Goal: Task Accomplishment & Management: Manage account settings

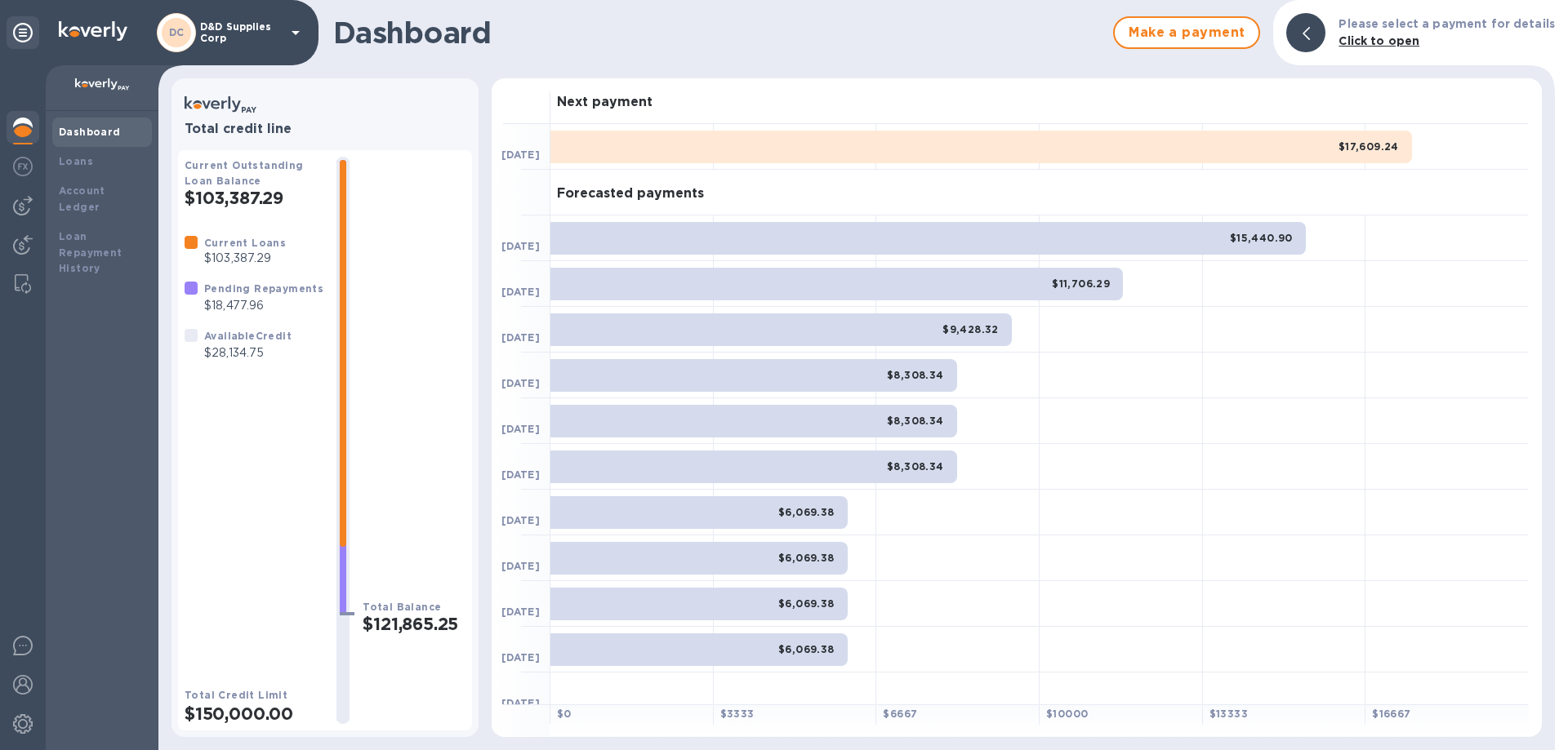
click at [244, 32] on p "D&D Supplies Corp" at bounding box center [241, 33] width 82 height 23
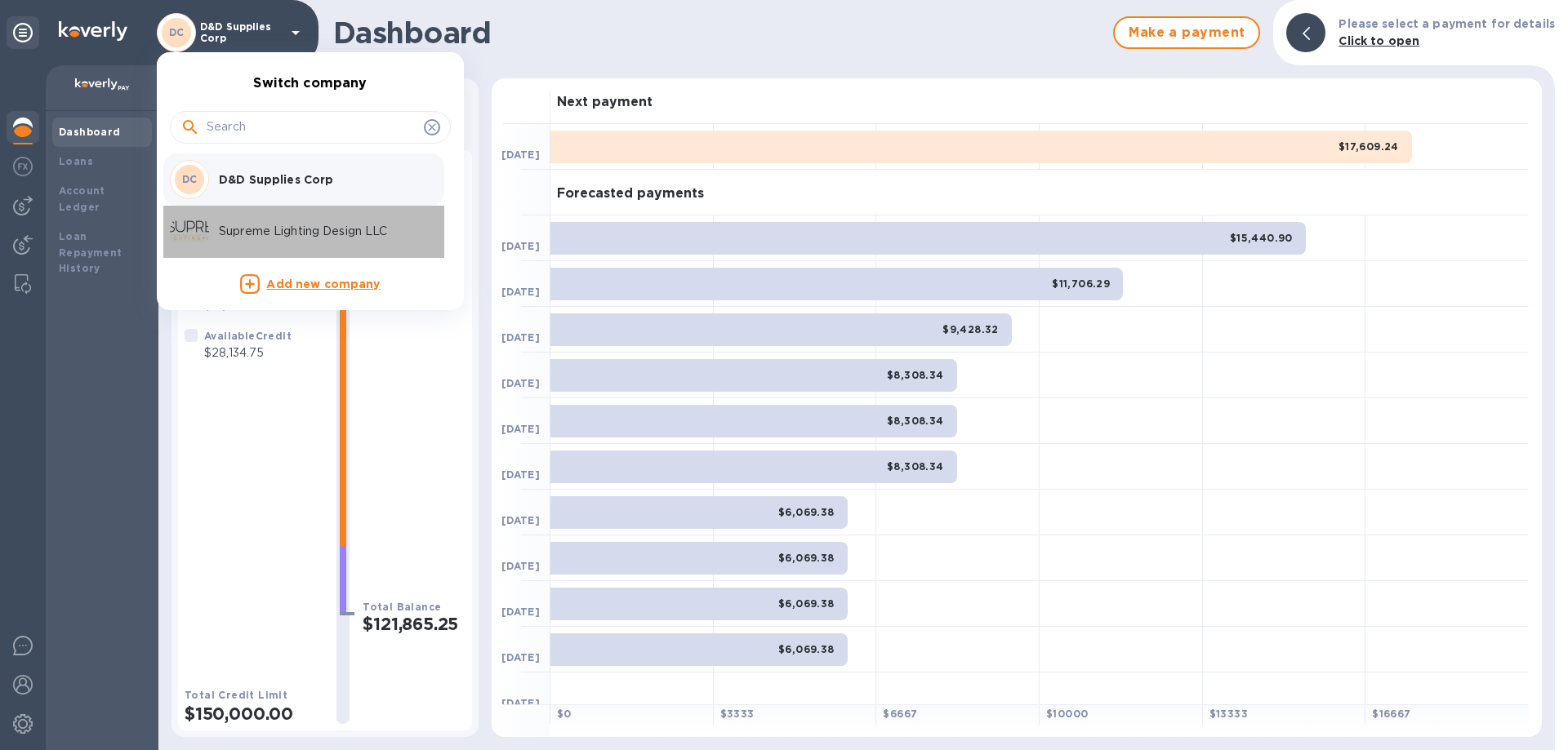
click at [270, 238] on p "Supreme Lighting Design LLC" at bounding box center [321, 231] width 206 height 17
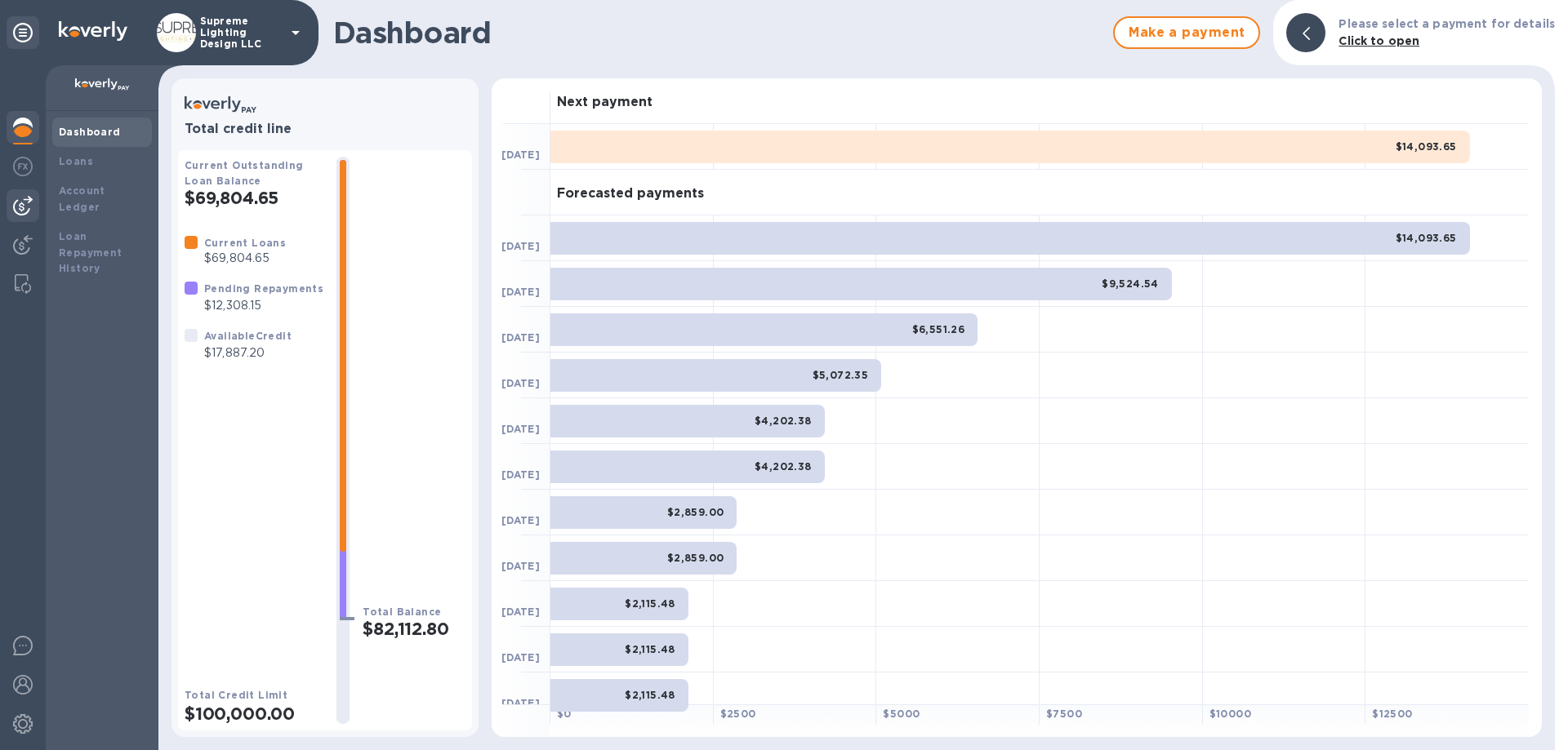
click at [23, 197] on img at bounding box center [23, 206] width 20 height 20
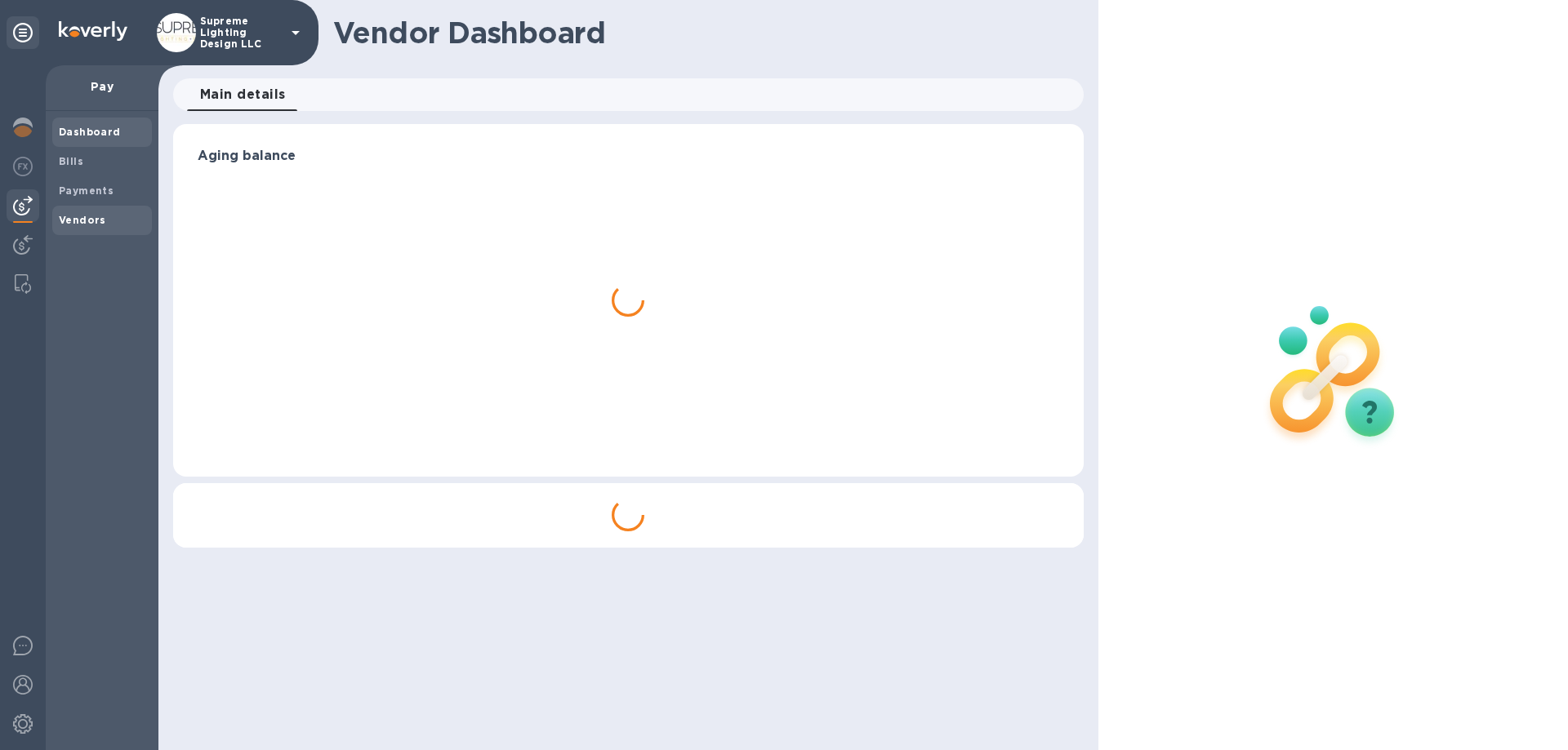
click at [88, 214] on b "Vendors" at bounding box center [83, 220] width 47 height 12
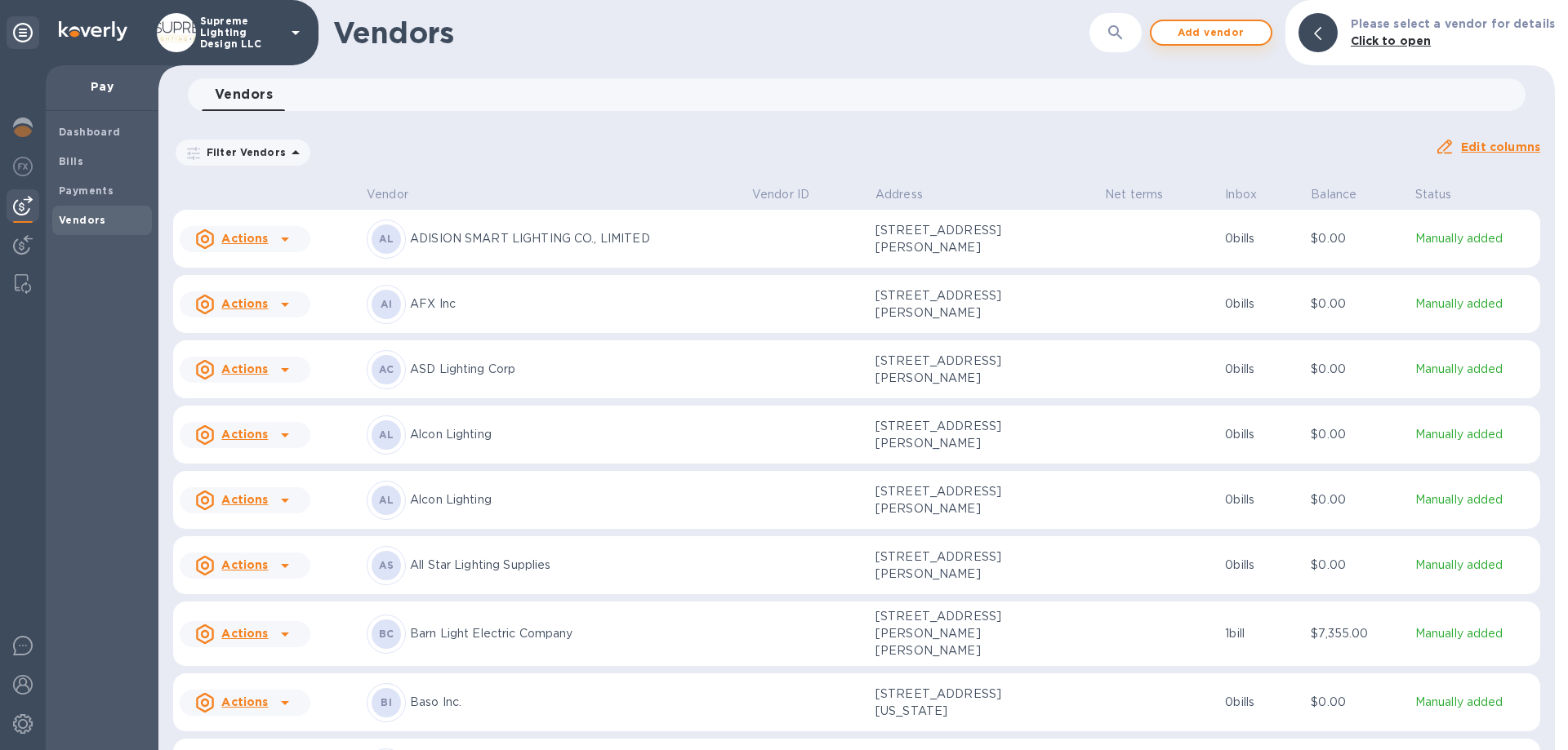
click at [1232, 30] on span "Add vendor" at bounding box center [1211, 33] width 93 height 20
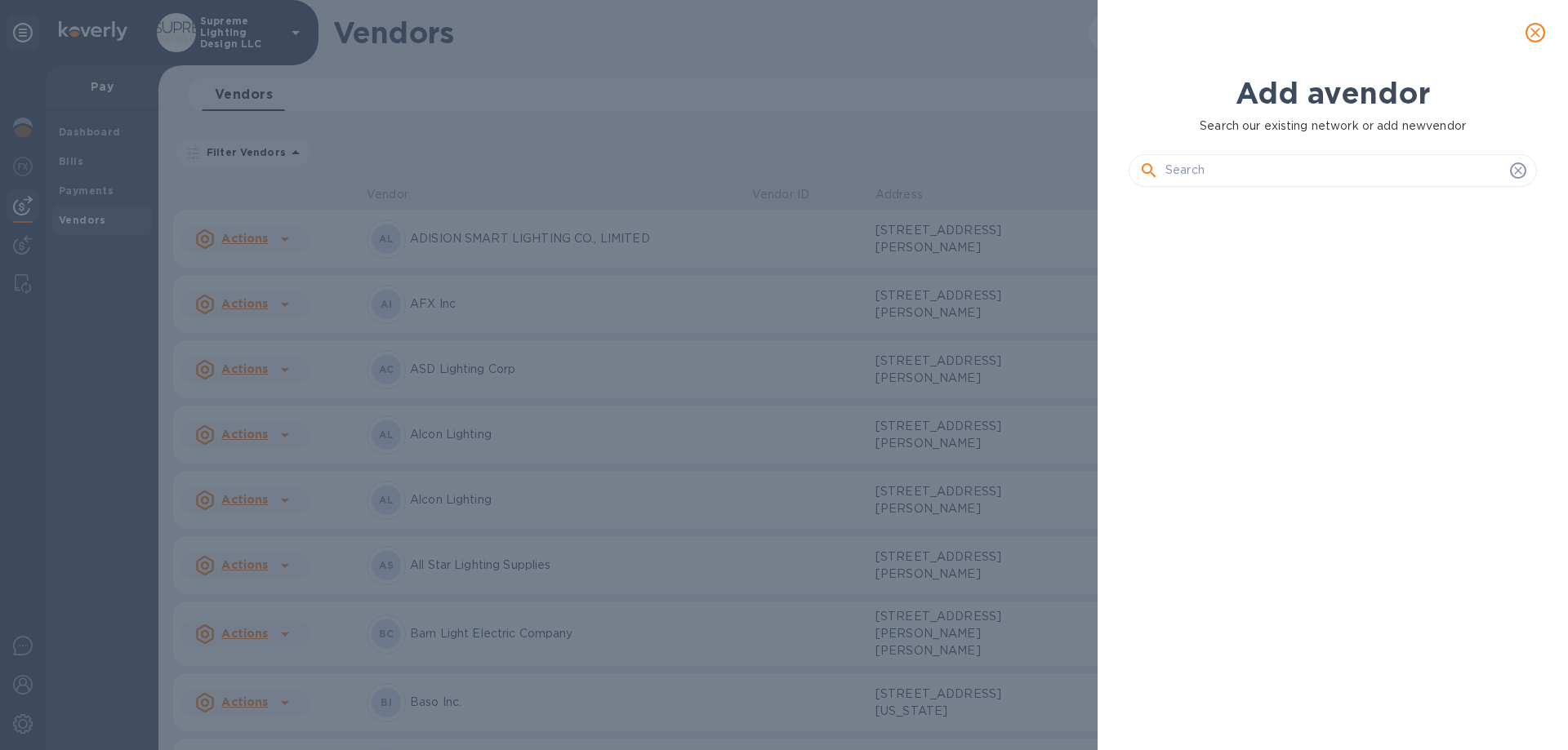
scroll to position [495, 415]
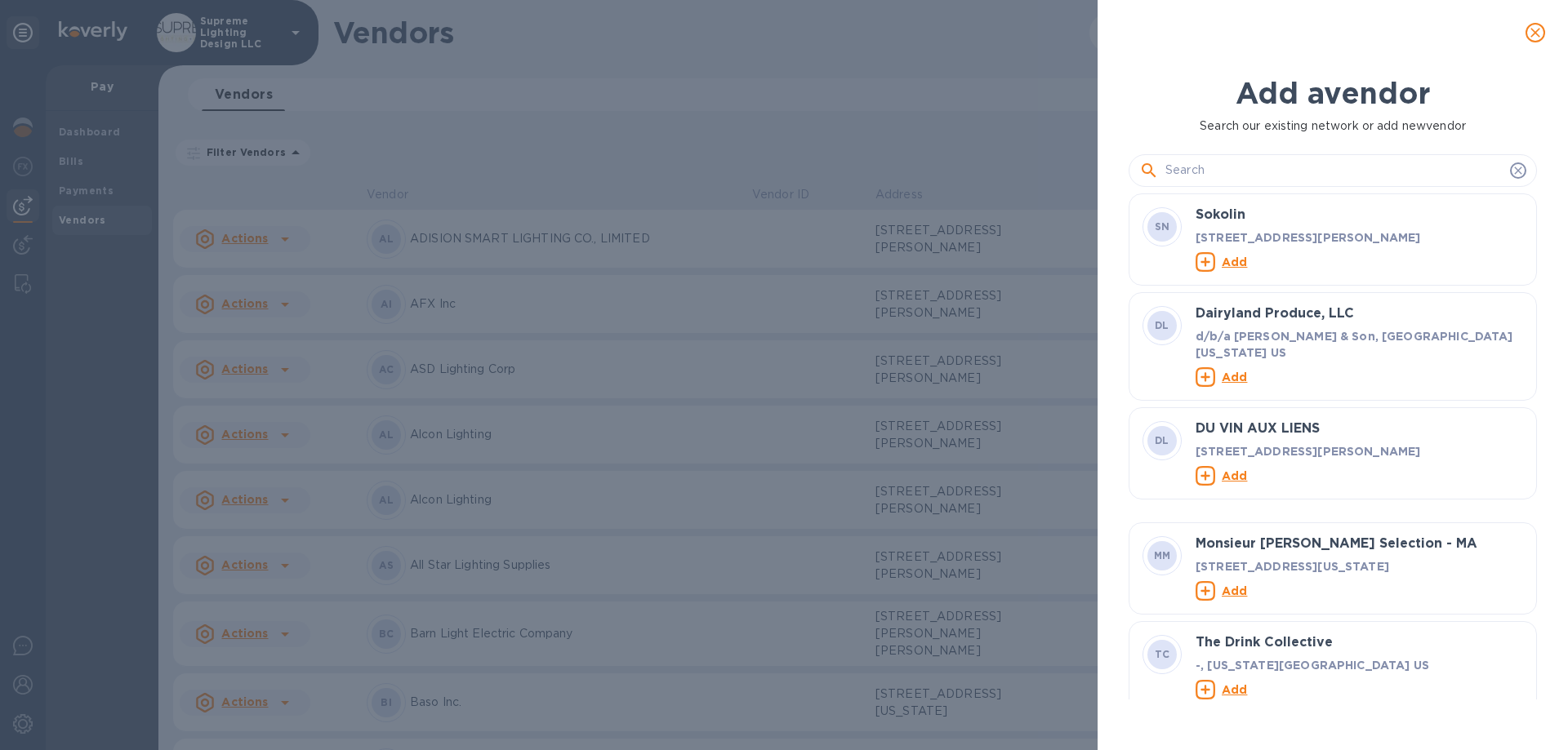
click at [1296, 165] on input "text" at bounding box center [1334, 170] width 338 height 25
paste input "AXIS LIGHTING INC"
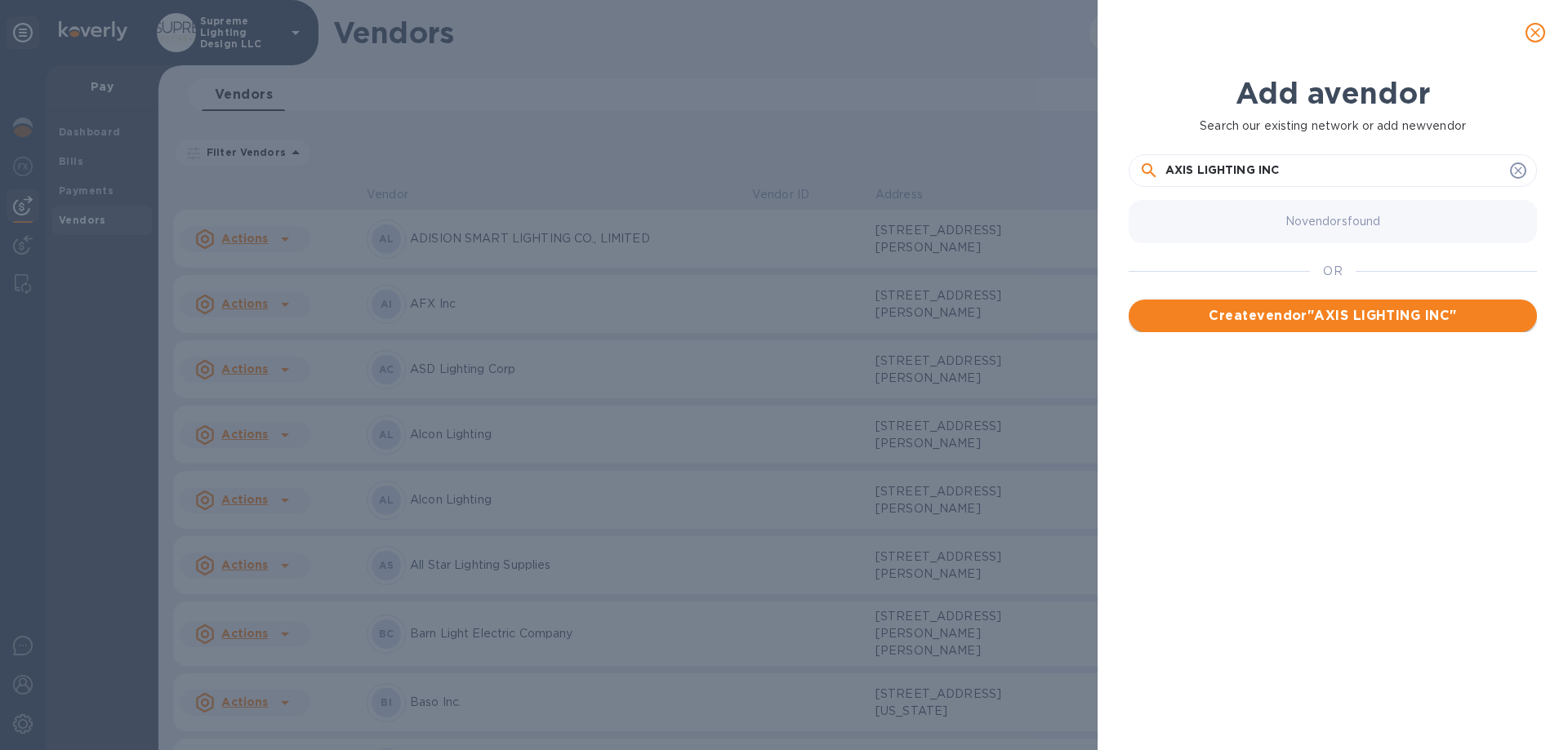
type input "AXIS LIGHTING INC"
click at [1345, 329] on button "Create vendor " AXIS LIGHTING INC "" at bounding box center [1332, 315] width 408 height 33
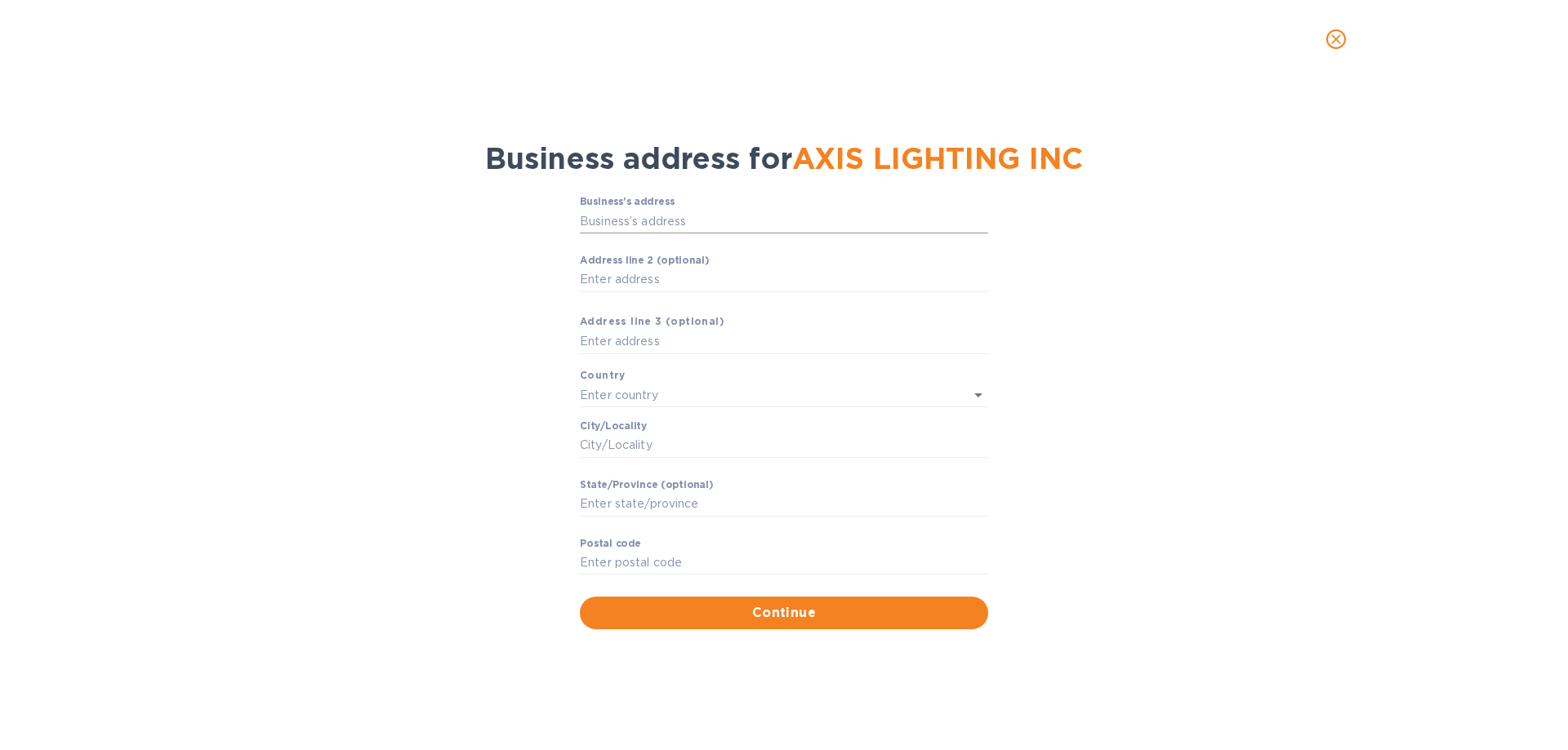
click at [639, 226] on input "Business’s аddress" at bounding box center [784, 221] width 408 height 25
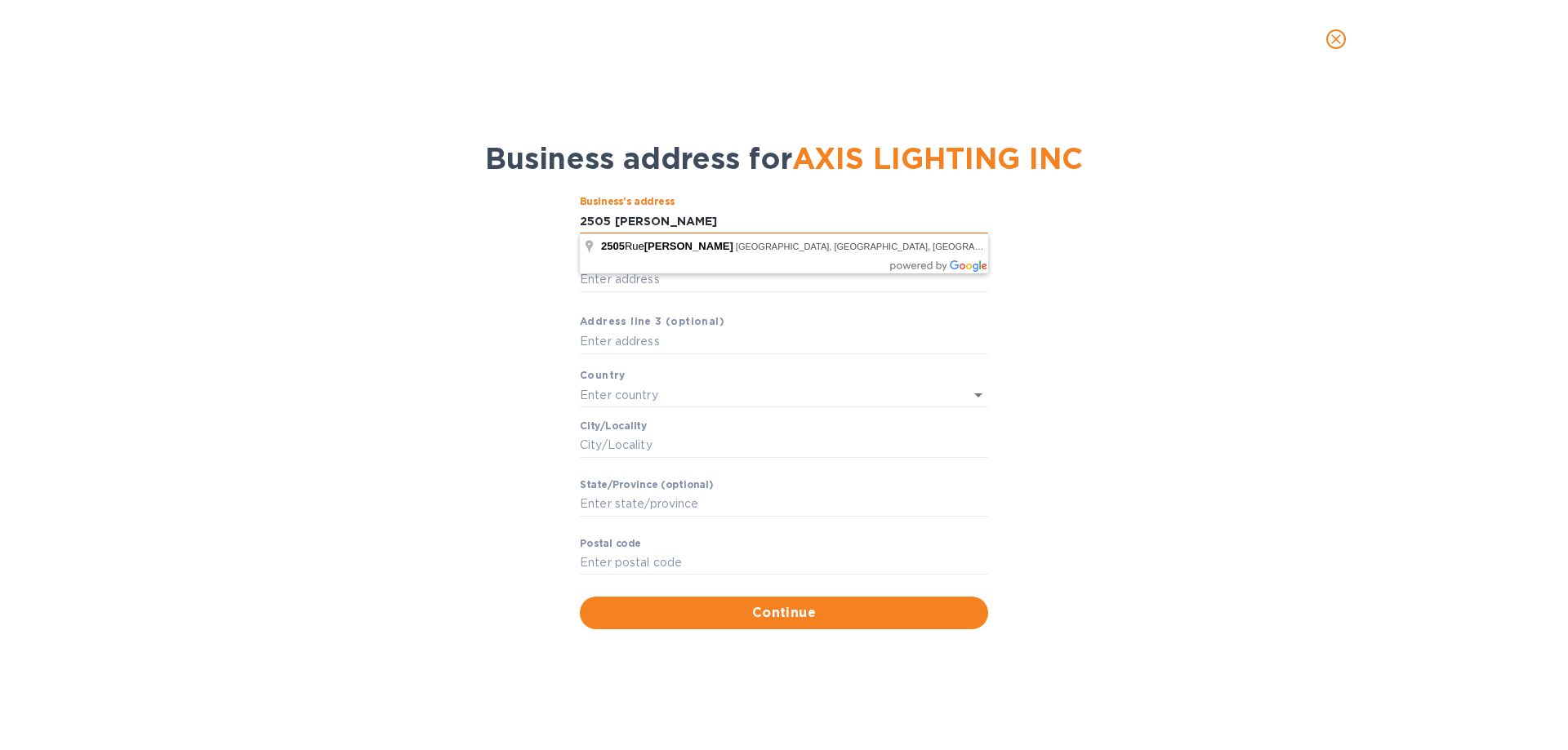
click at [687, 222] on input "2505 [PERSON_NAME]" at bounding box center [784, 221] width 408 height 25
type input "[STREET_ADDRESS][PERSON_NAME]"
type input "[GEOGRAPHIC_DATA]"
type input "QC"
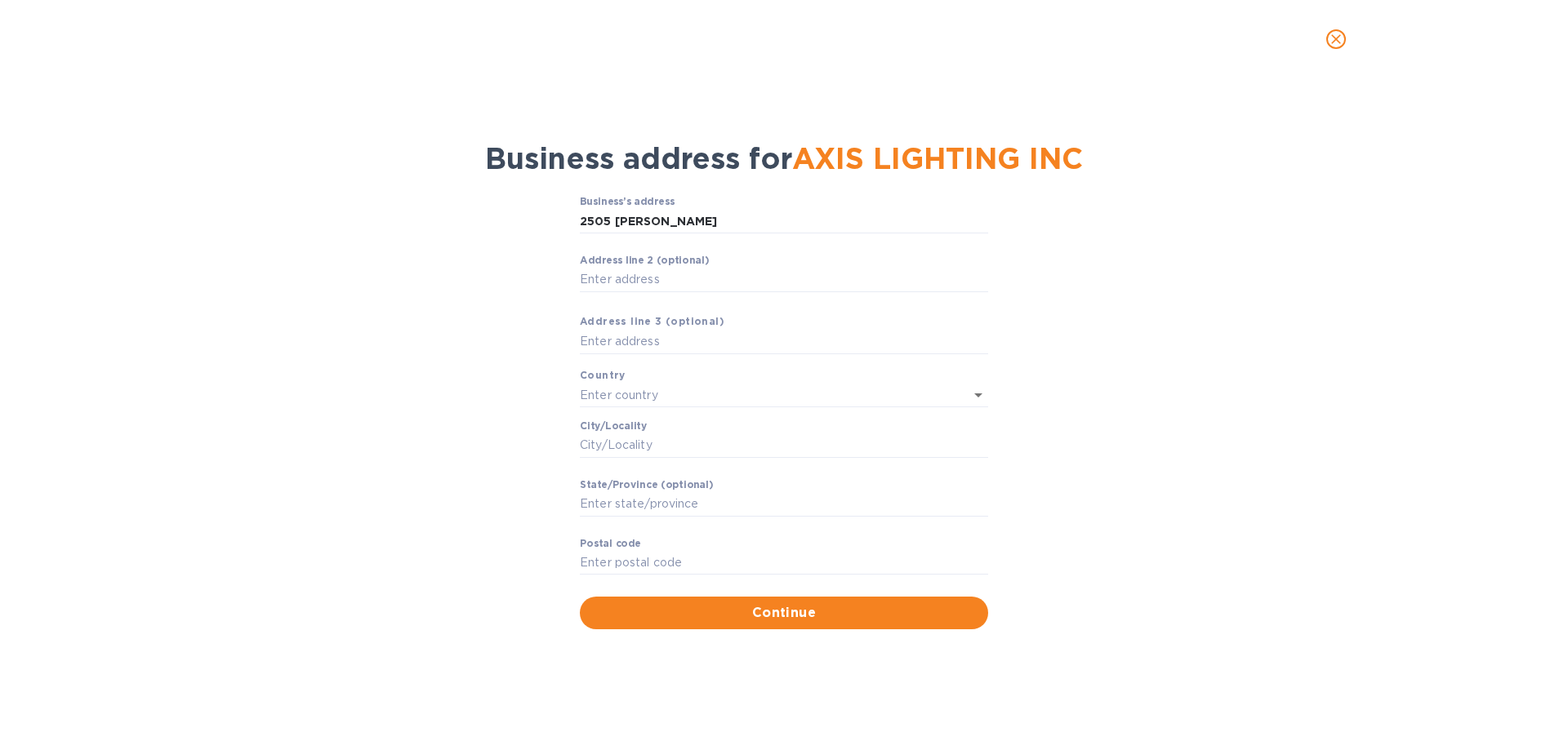
type input "H8N 2X8"
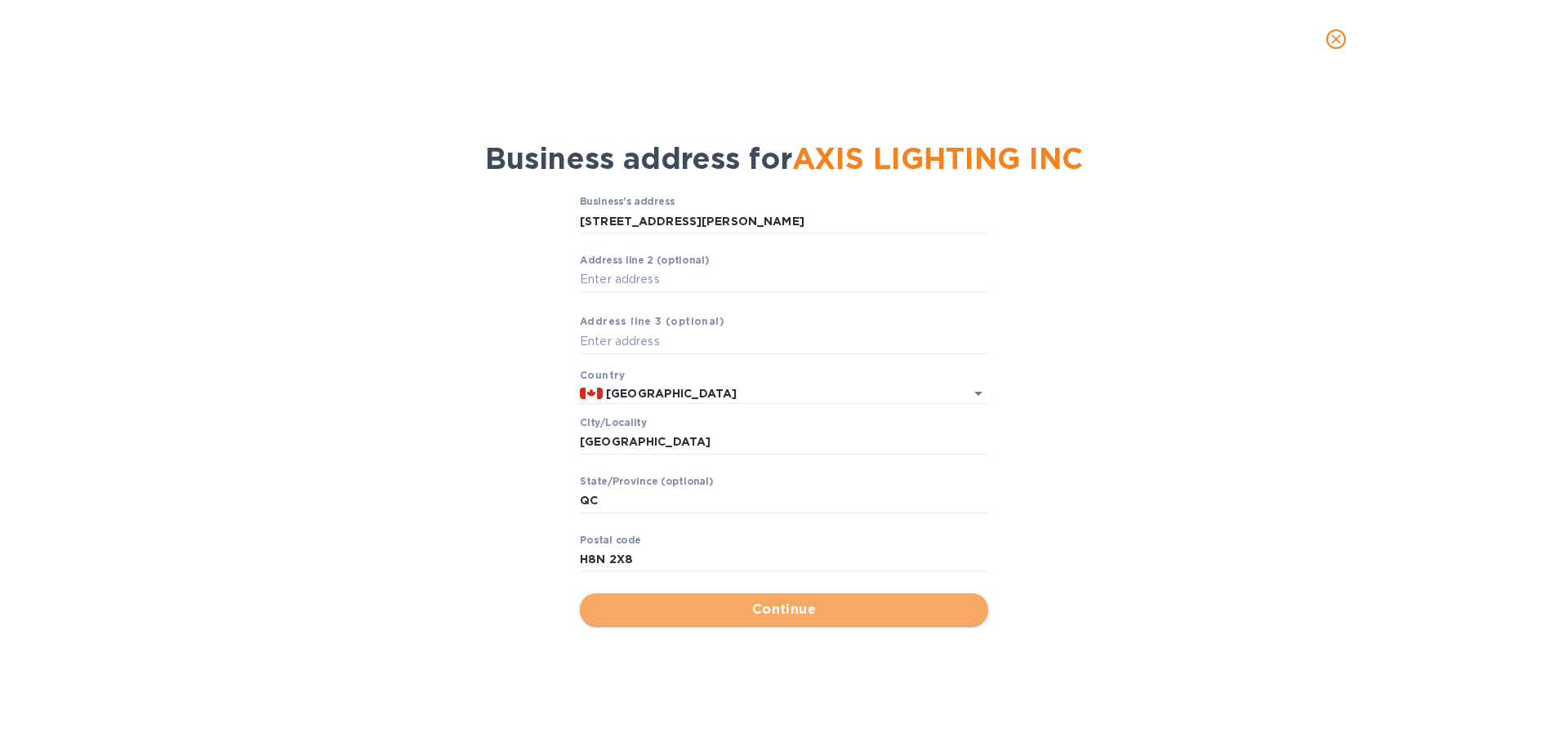
click at [759, 612] on span "Continue" at bounding box center [783, 610] width 382 height 20
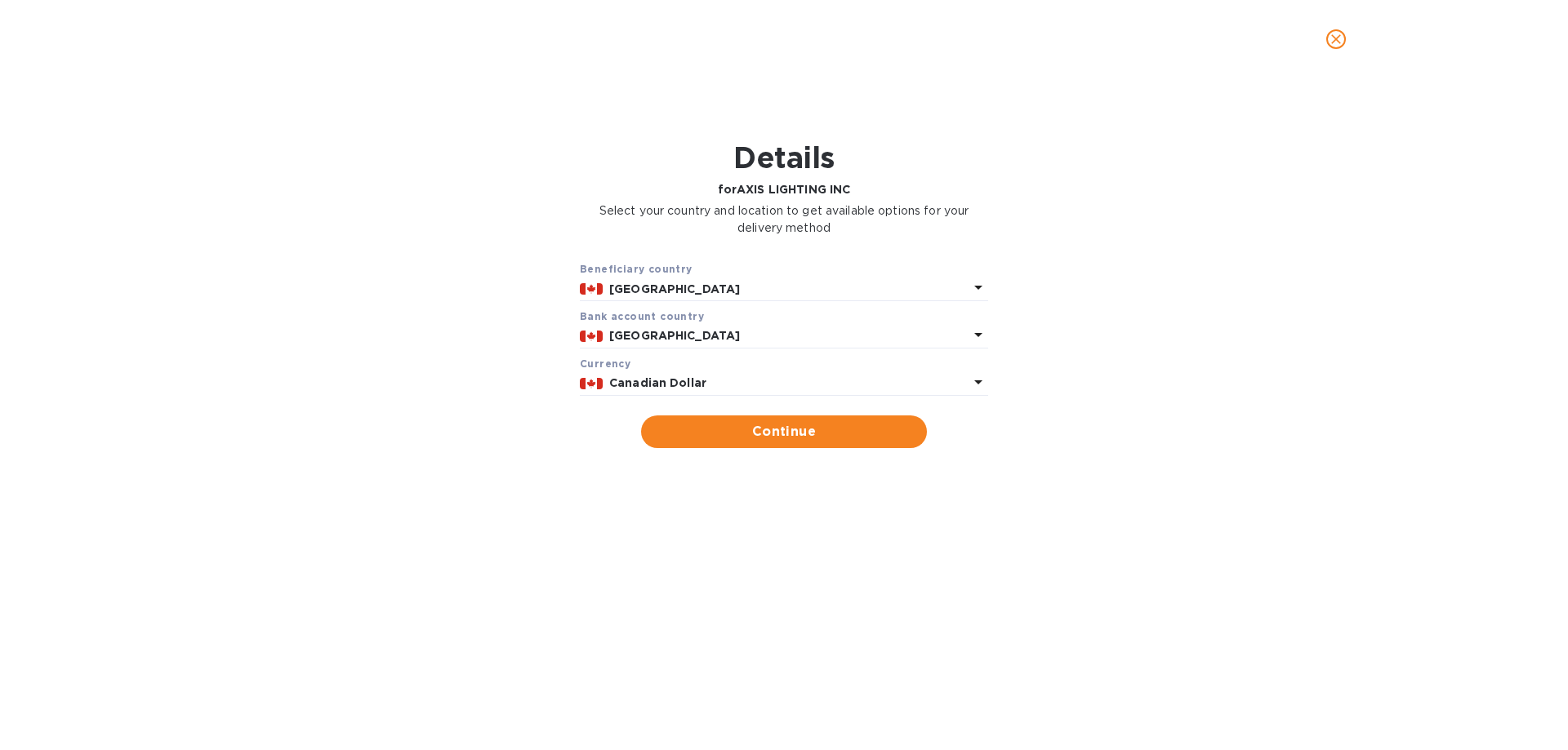
click at [729, 288] on p "[GEOGRAPHIC_DATA]" at bounding box center [789, 289] width 359 height 17
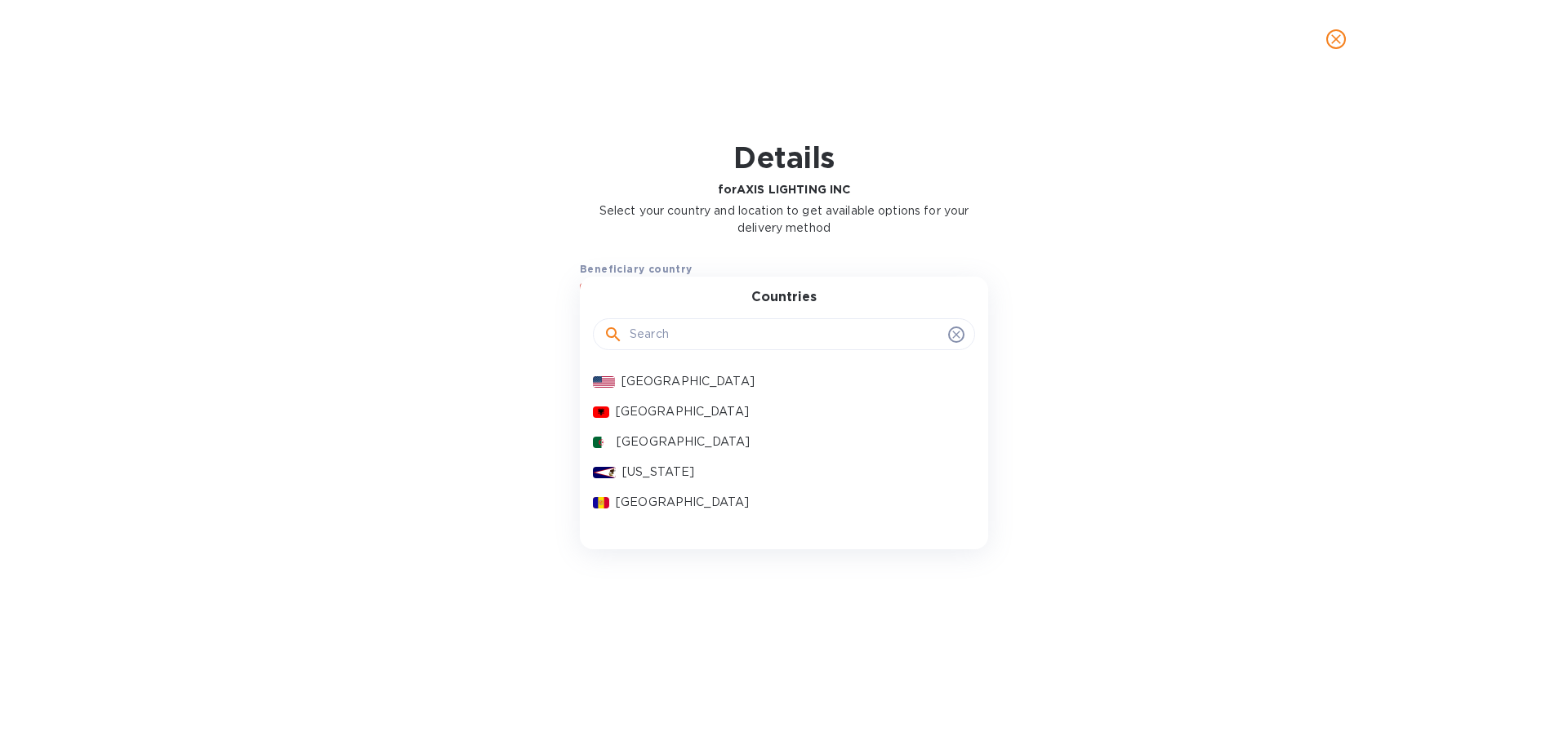
click at [543, 301] on div "Beneficiary country [GEOGRAPHIC_DATA] Countries [GEOGRAPHIC_DATA] [GEOGRAPHIC_D…" at bounding box center [784, 354] width 1526 height 207
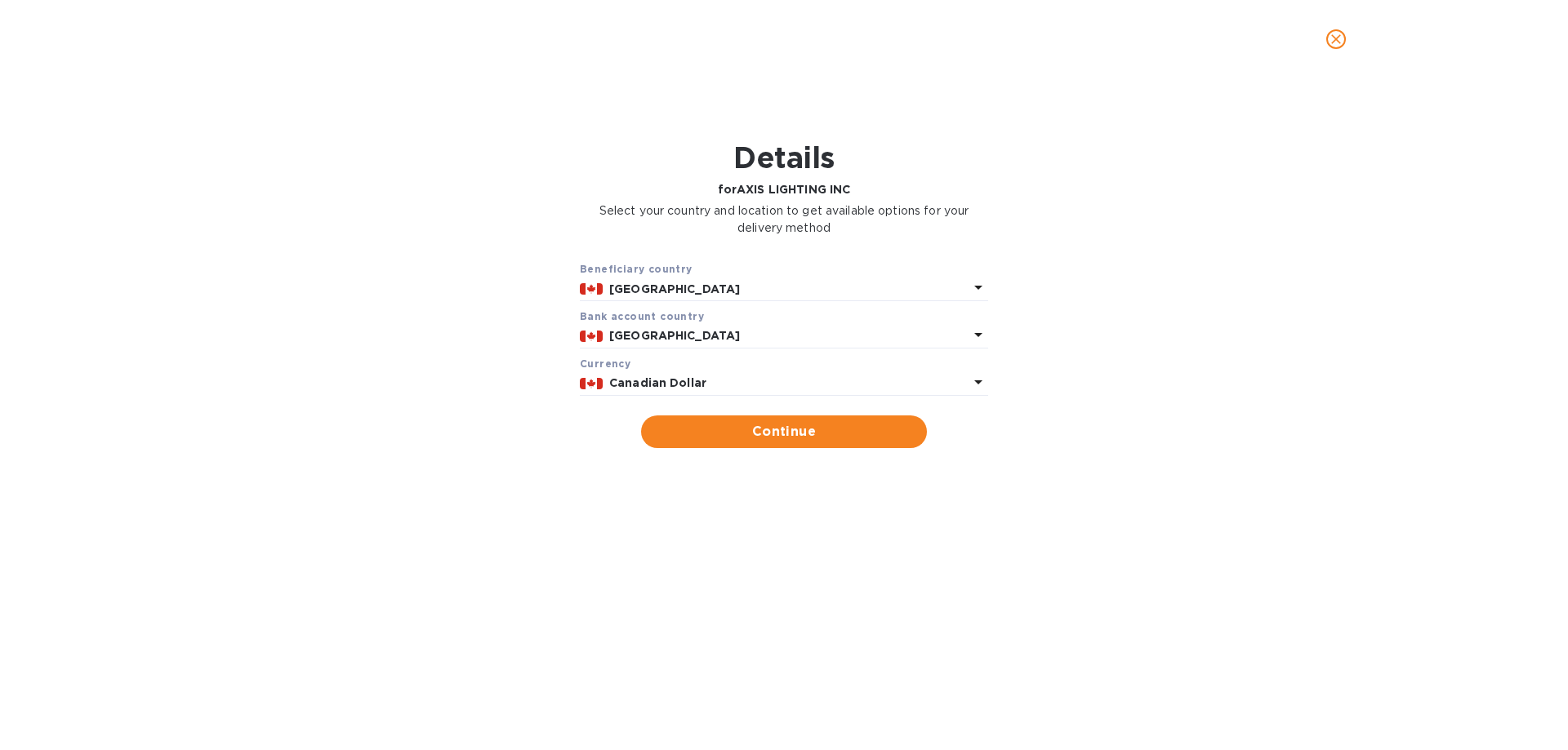
click at [680, 334] on p "[GEOGRAPHIC_DATA]" at bounding box center [789, 335] width 359 height 17
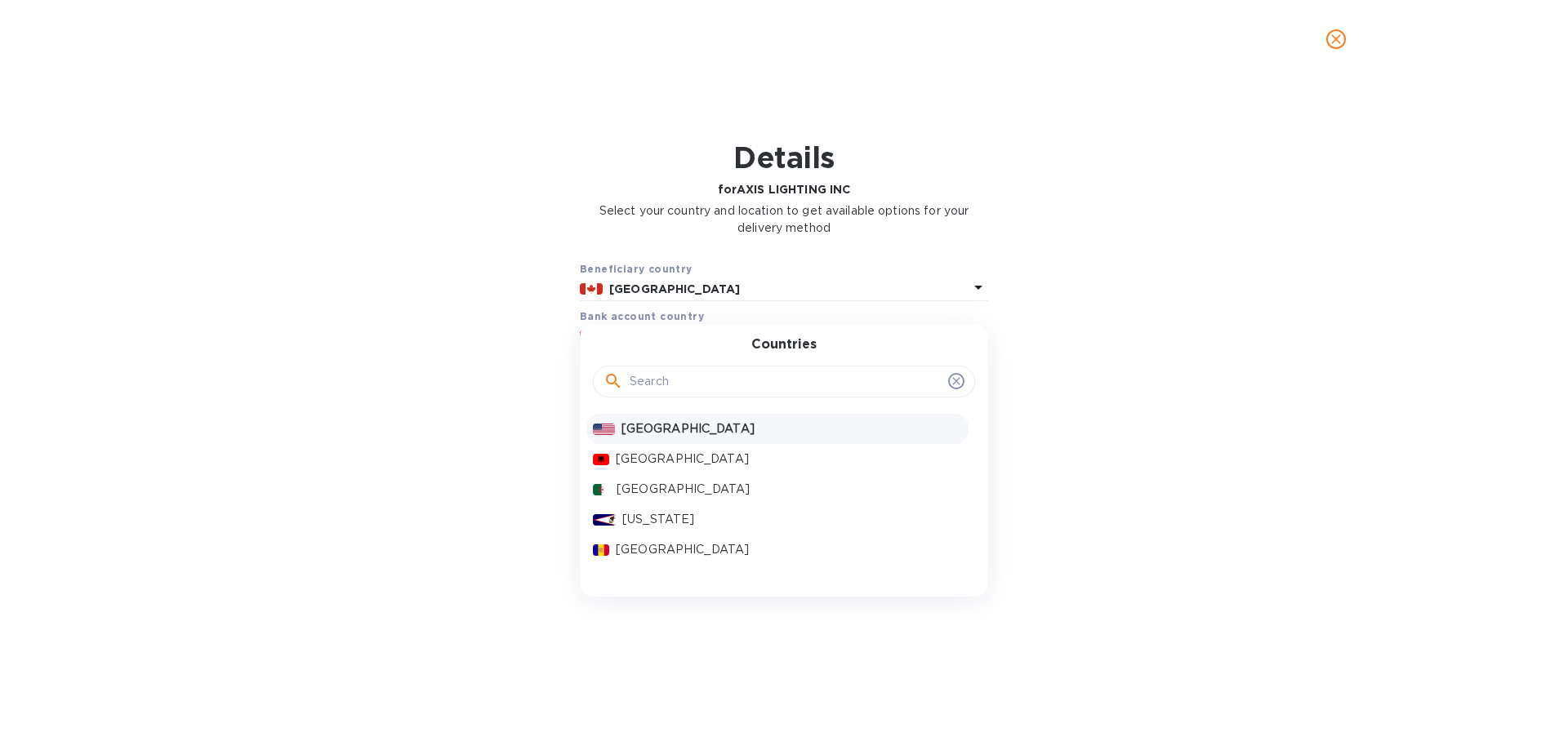
click at [673, 425] on p "[GEOGRAPHIC_DATA]" at bounding box center [791, 428] width 340 height 17
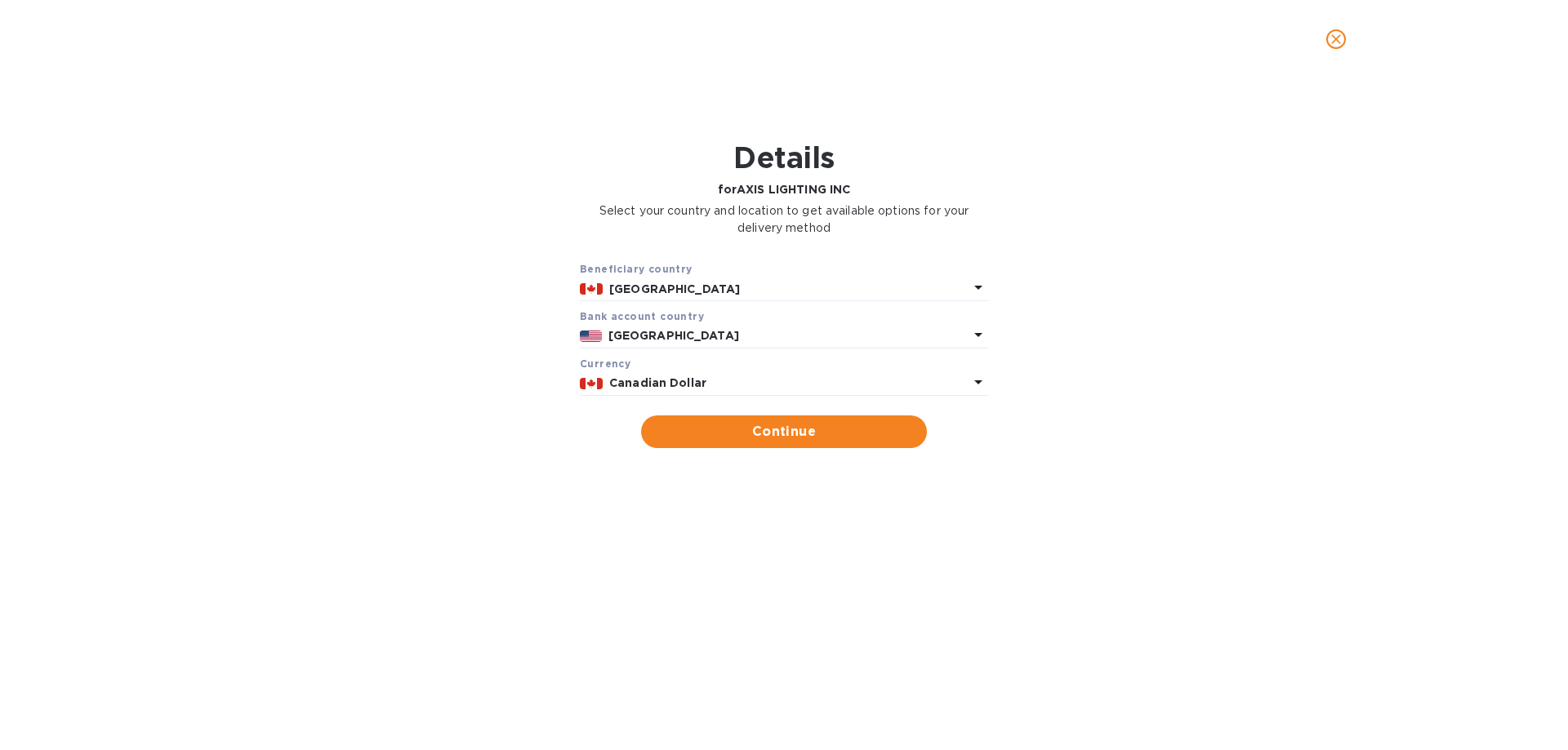
click at [677, 383] on b "Canadian Dollar" at bounding box center [658, 382] width 98 height 13
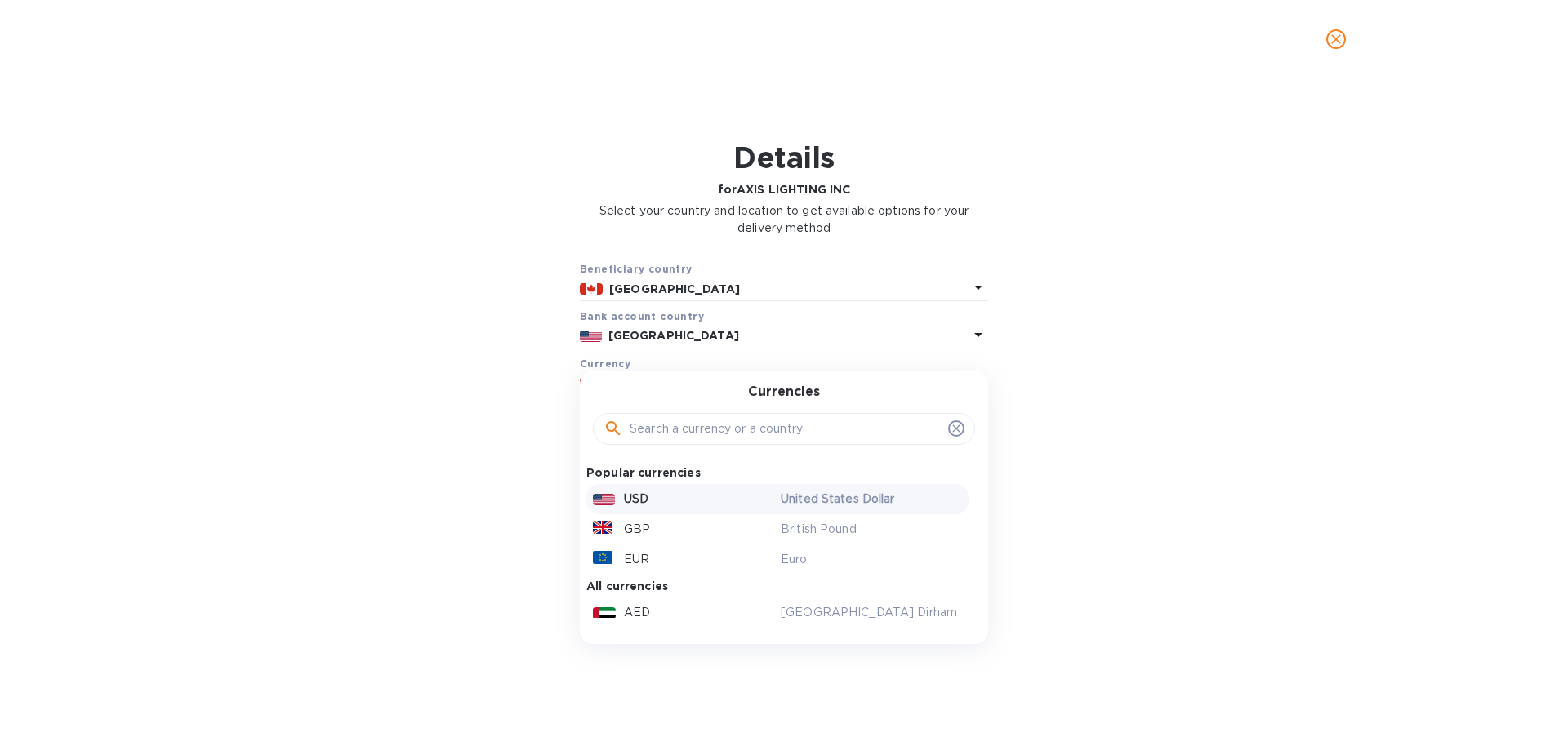
click at [675, 486] on div "USD United States Dollar" at bounding box center [776, 499] width 382 height 31
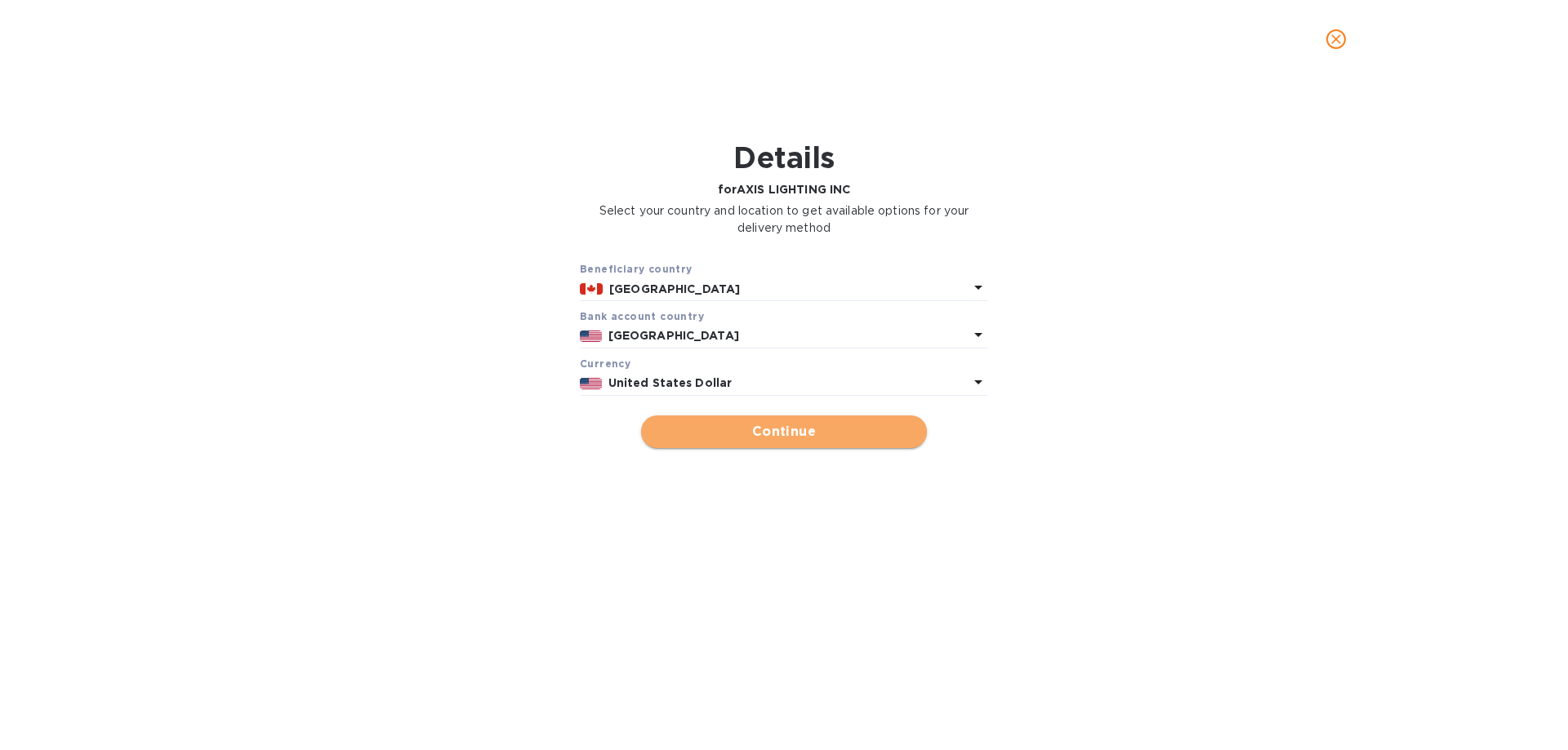
click at [766, 430] on span "Continue" at bounding box center [783, 432] width 259 height 20
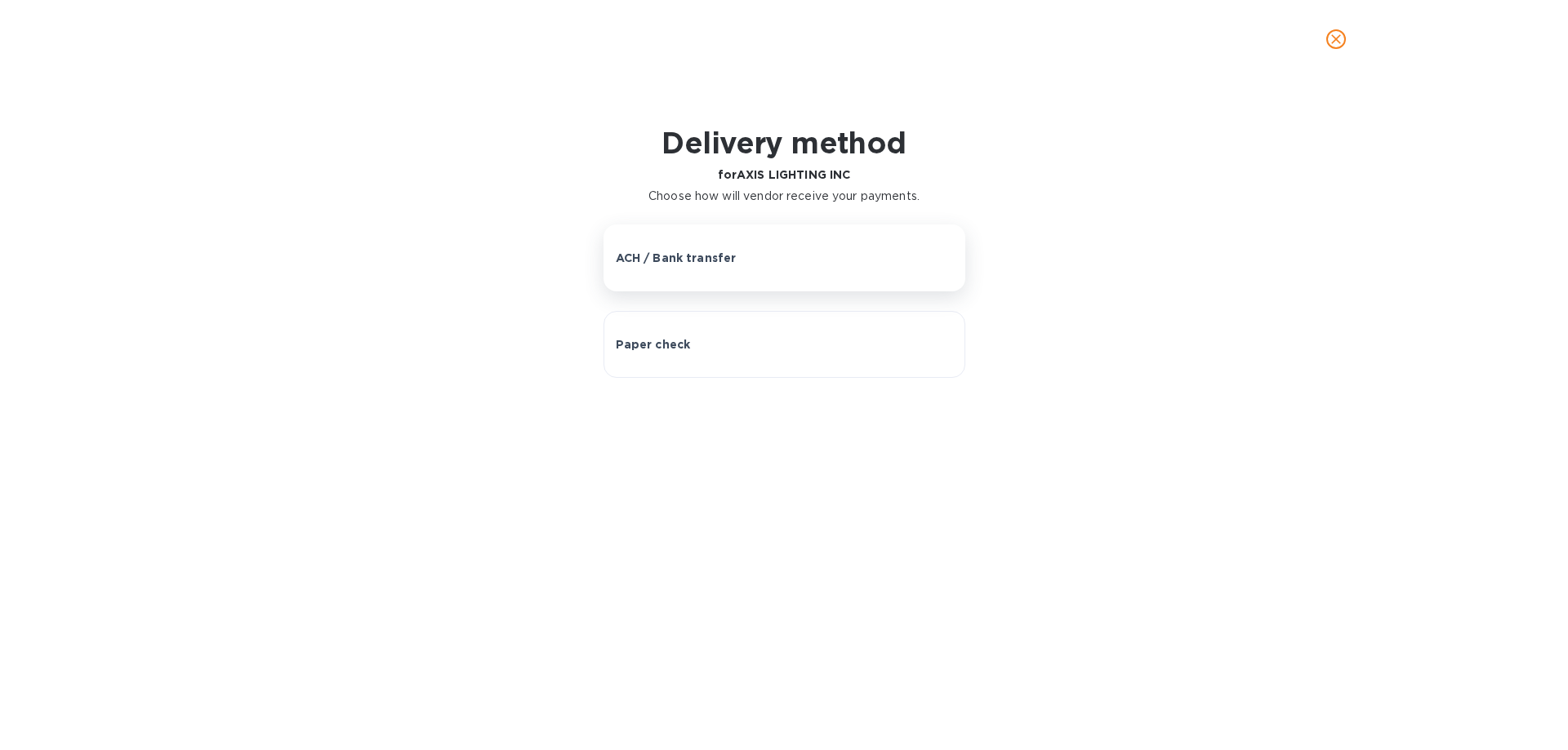
click at [743, 263] on div "ACH / Bank transfer" at bounding box center [784, 257] width 337 height 17
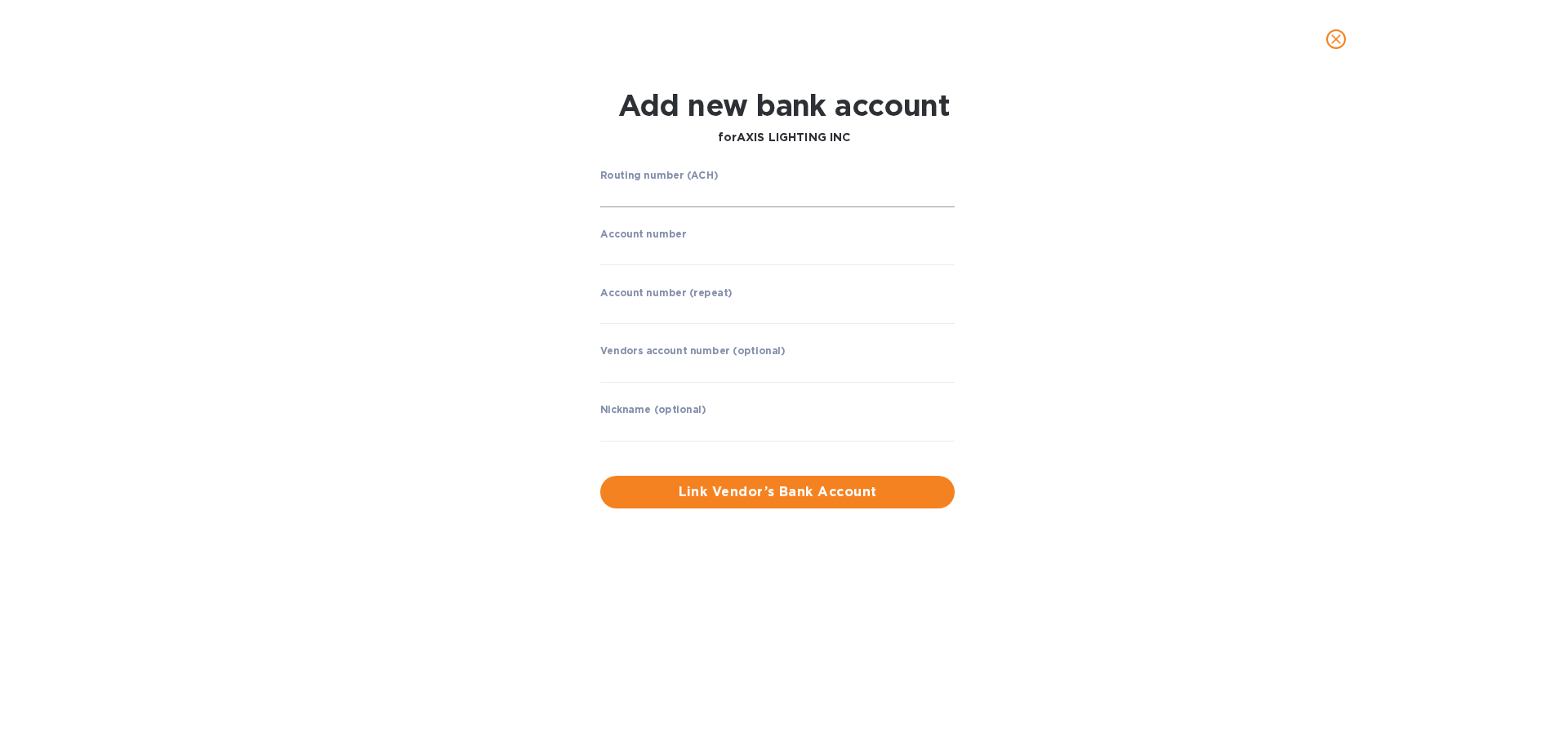
click at [677, 197] on input "string" at bounding box center [777, 194] width 354 height 25
click at [647, 197] on input "string" at bounding box center [777, 194] width 354 height 25
type input "125000105"
click at [647, 254] on input "string" at bounding box center [777, 252] width 354 height 25
type input "153565448534"
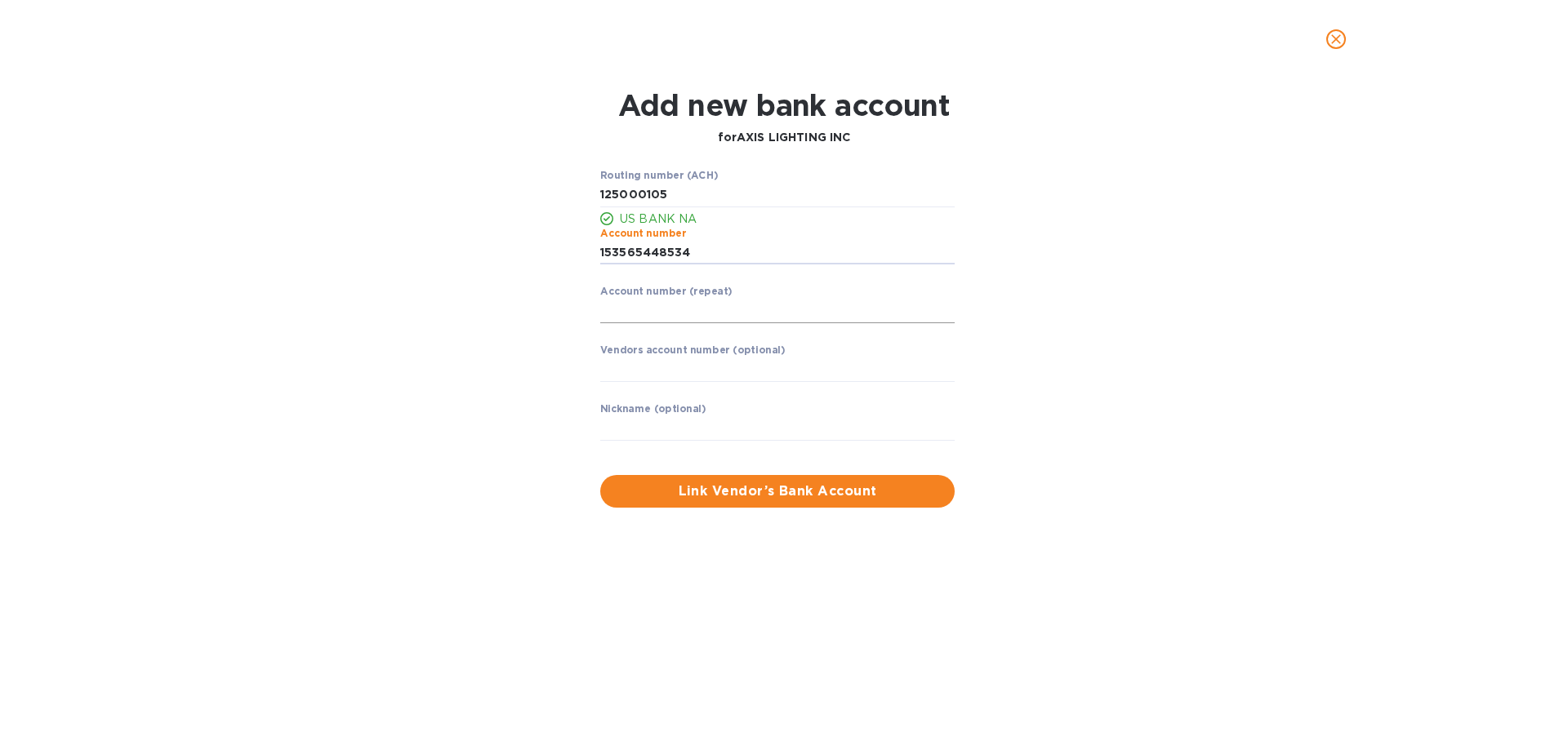
click at [643, 314] on input "string" at bounding box center [777, 310] width 354 height 25
type input "153565448534"
click at [682, 499] on span "Link Vendor’s Bank Account" at bounding box center [777, 492] width 328 height 20
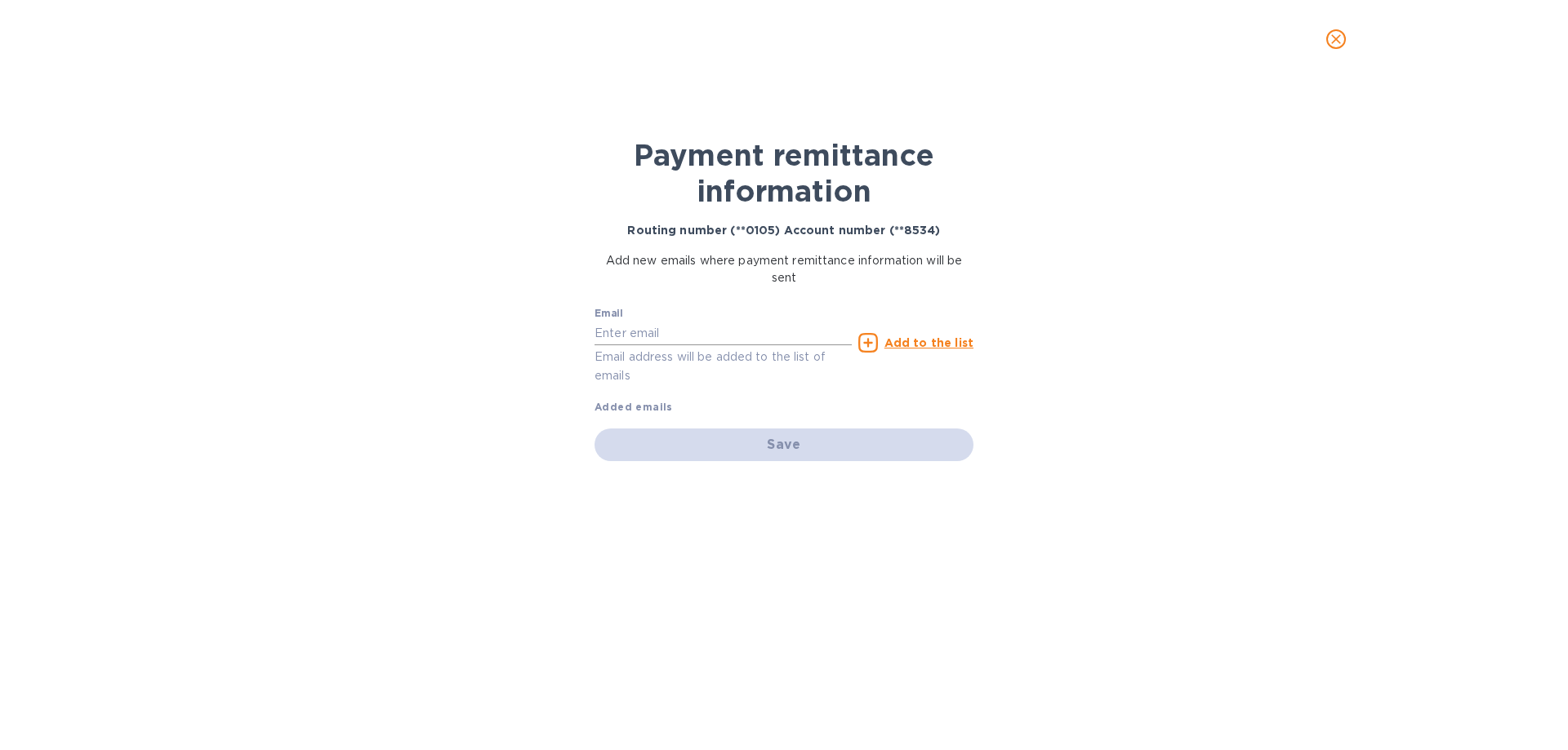
click at [681, 337] on input "text" at bounding box center [723, 332] width 257 height 25
click at [712, 333] on input "text" at bounding box center [723, 332] width 257 height 25
paste input "[EMAIL_ADDRESS][DOMAIN_NAME]"
type input "[EMAIL_ADDRESS][DOMAIN_NAME]"
click at [933, 342] on u "Add to the list" at bounding box center [929, 342] width 89 height 13
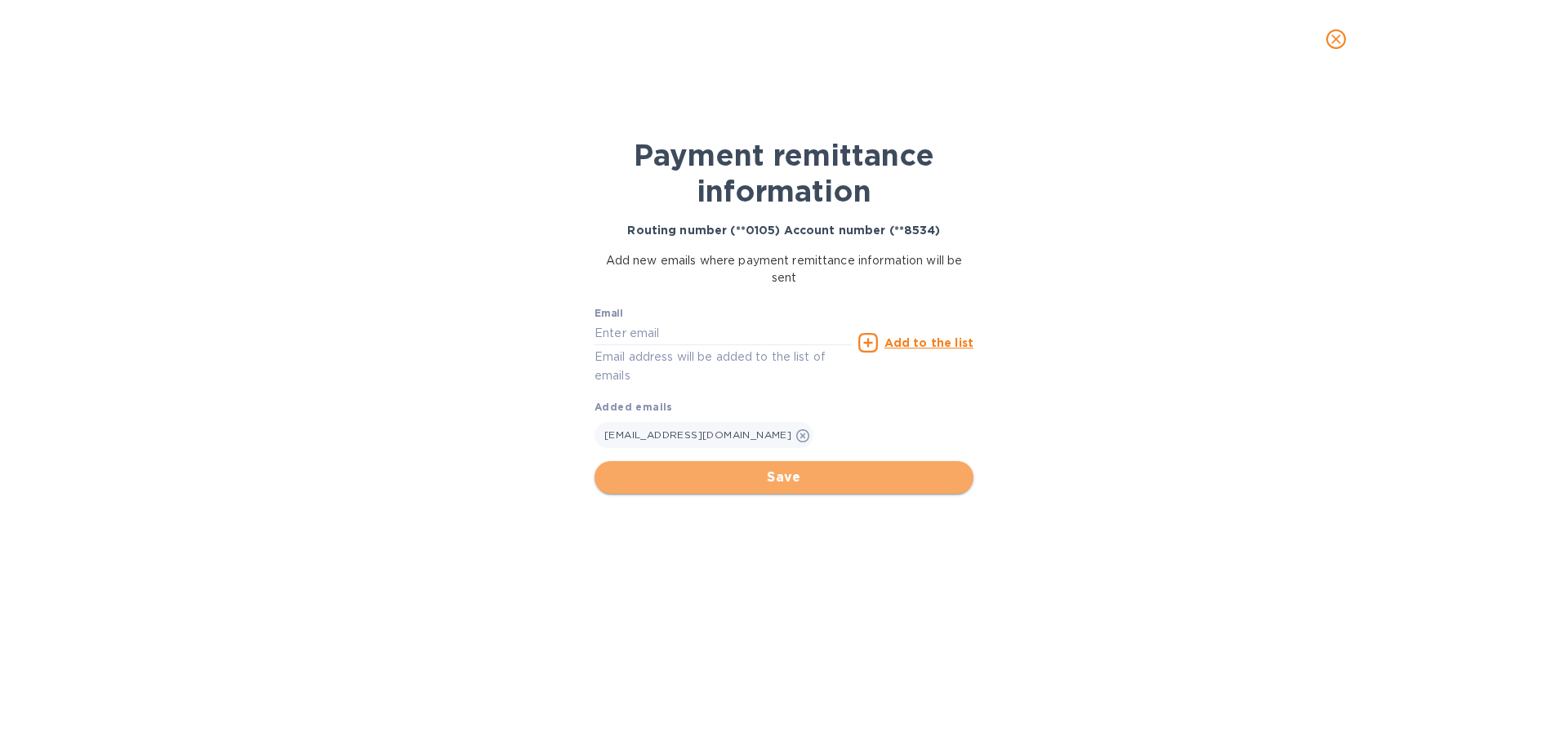
click at [771, 472] on span "Save" at bounding box center [784, 477] width 353 height 20
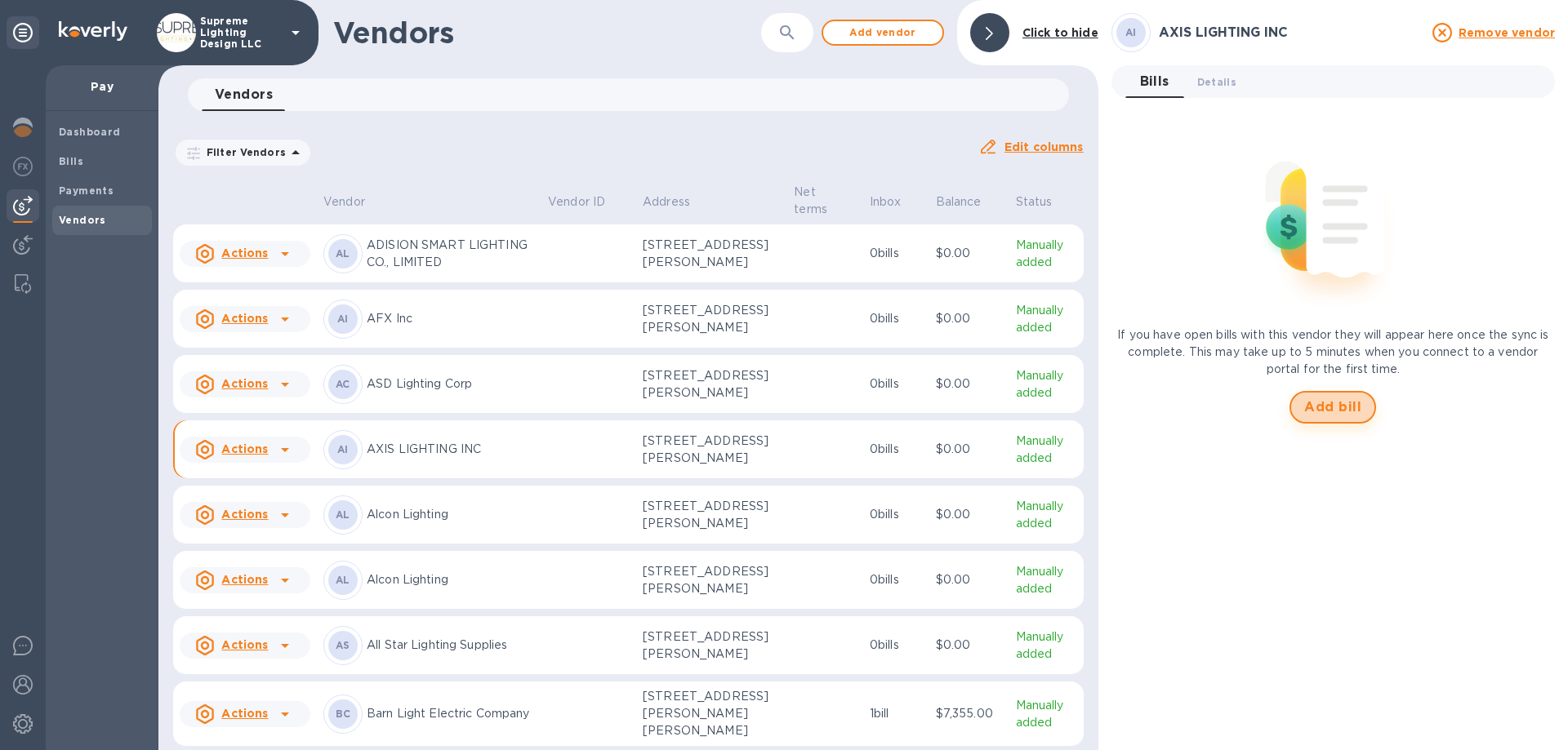
click at [1341, 408] on span "Add bill" at bounding box center [1332, 407] width 57 height 20
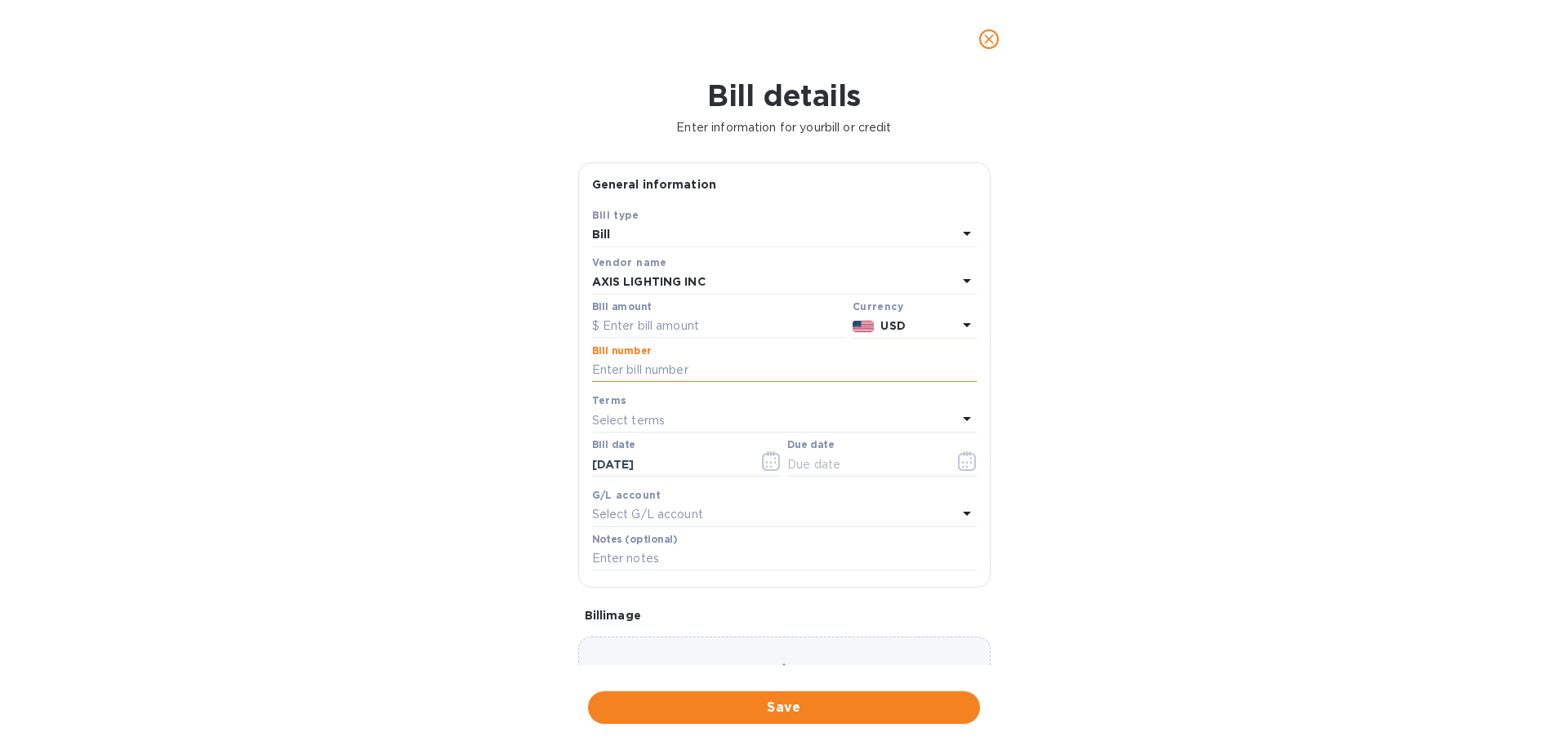
click at [642, 369] on input "text" at bounding box center [784, 370] width 385 height 25
paste input "155043"
type input "155043"
click at [640, 330] on input "text" at bounding box center [718, 326] width 253 height 25
type input "7,302"
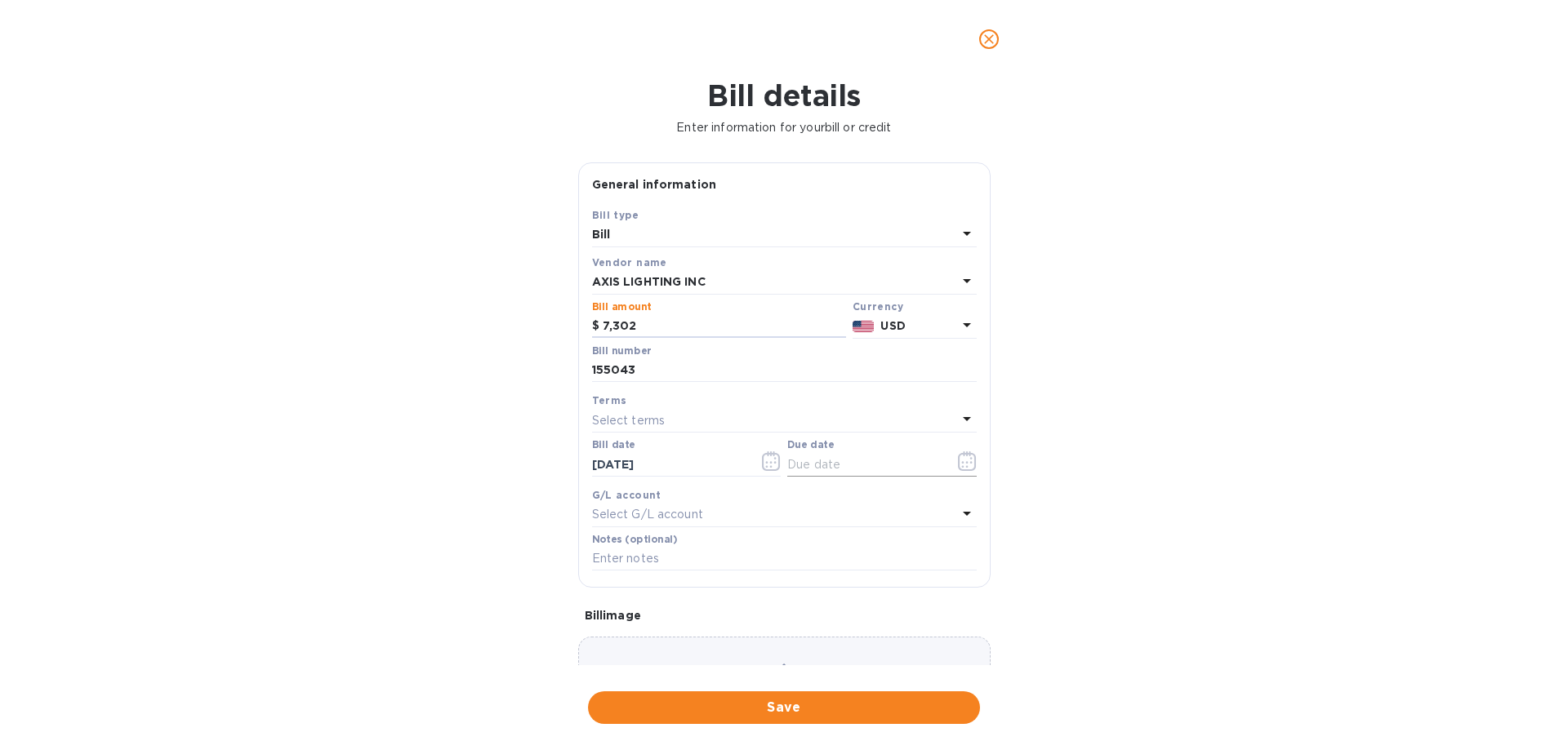
click at [969, 462] on icon "button" at bounding box center [970, 462] width 2 height 2
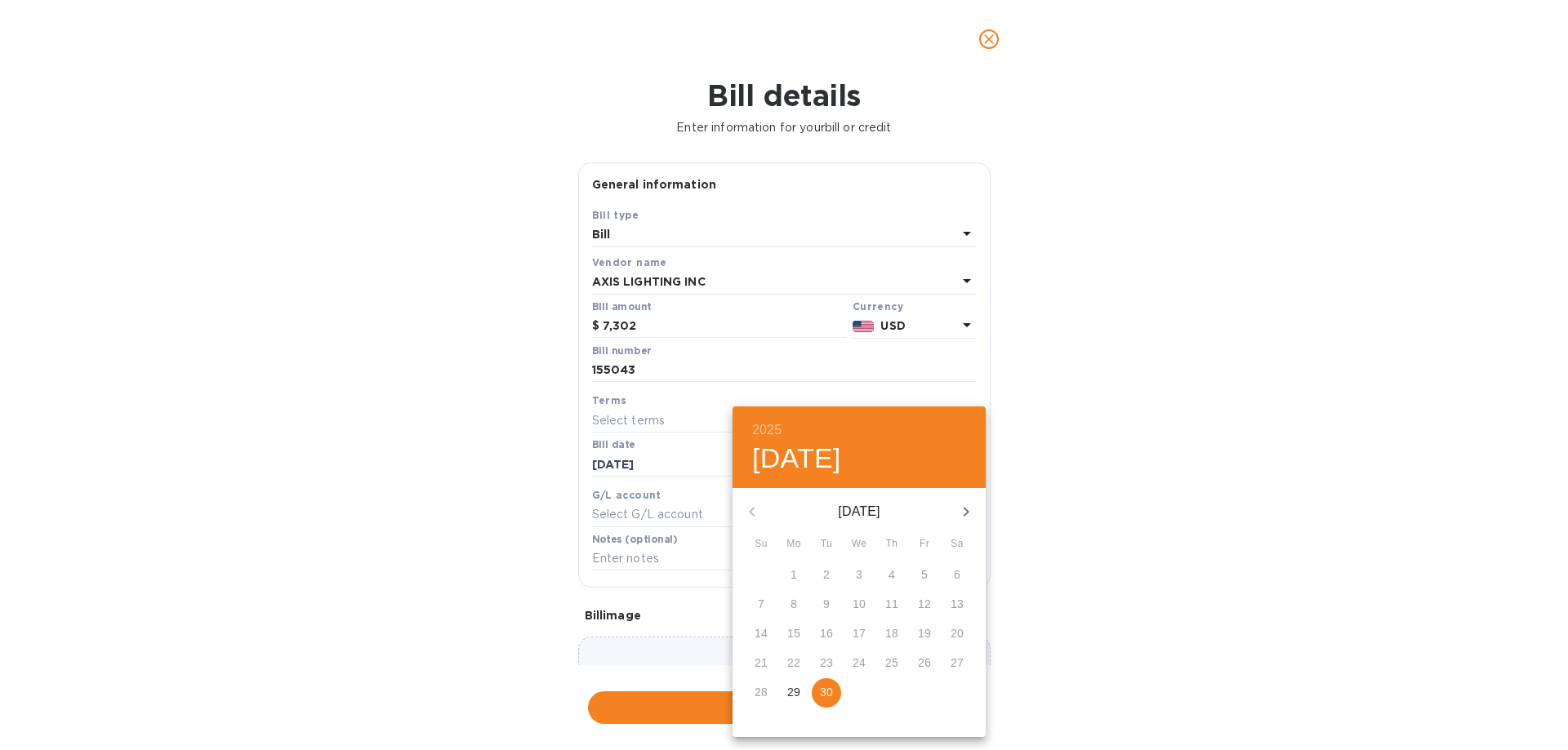
click at [826, 693] on p "30" at bounding box center [825, 692] width 13 height 17
type input "[DATE]"
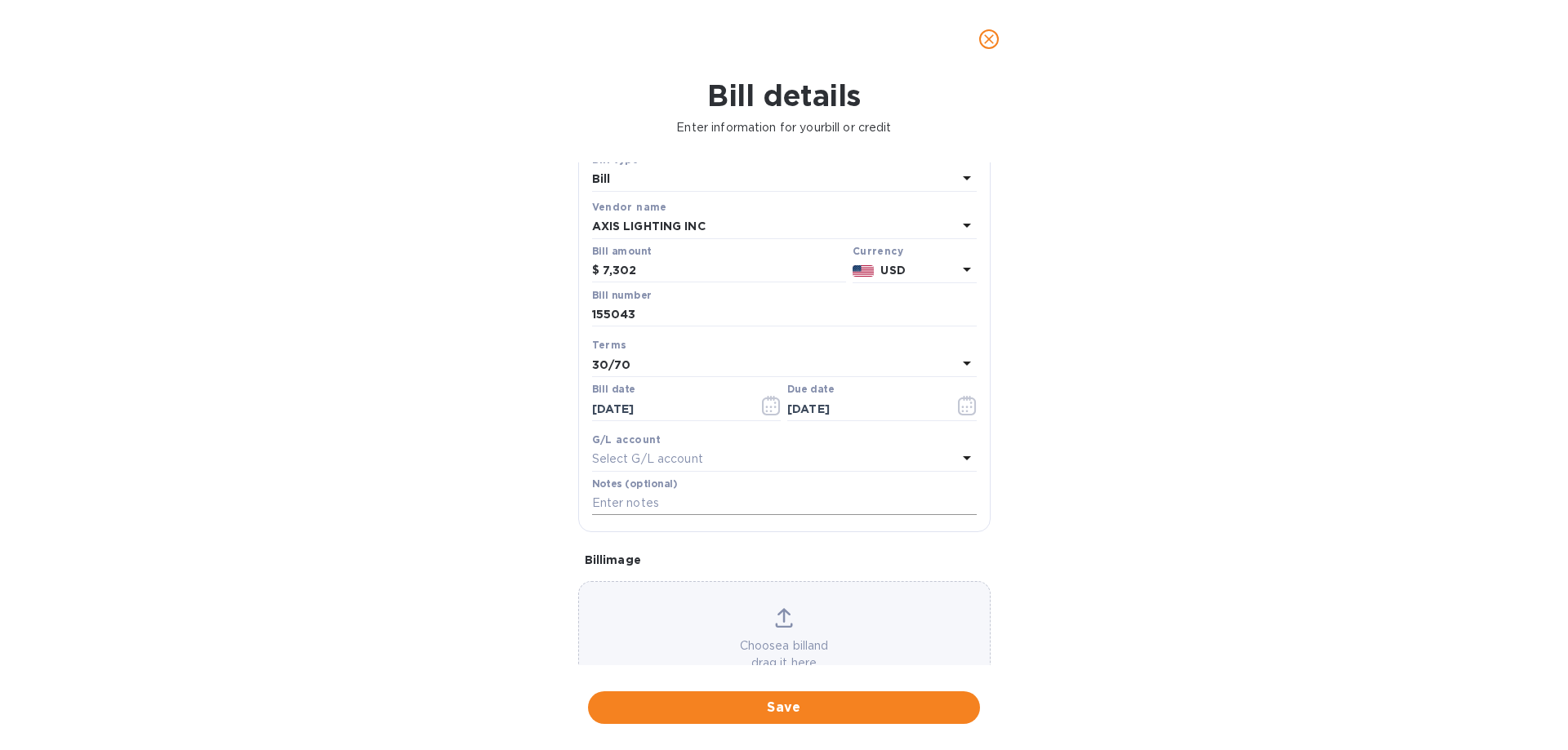
scroll to position [82, 0]
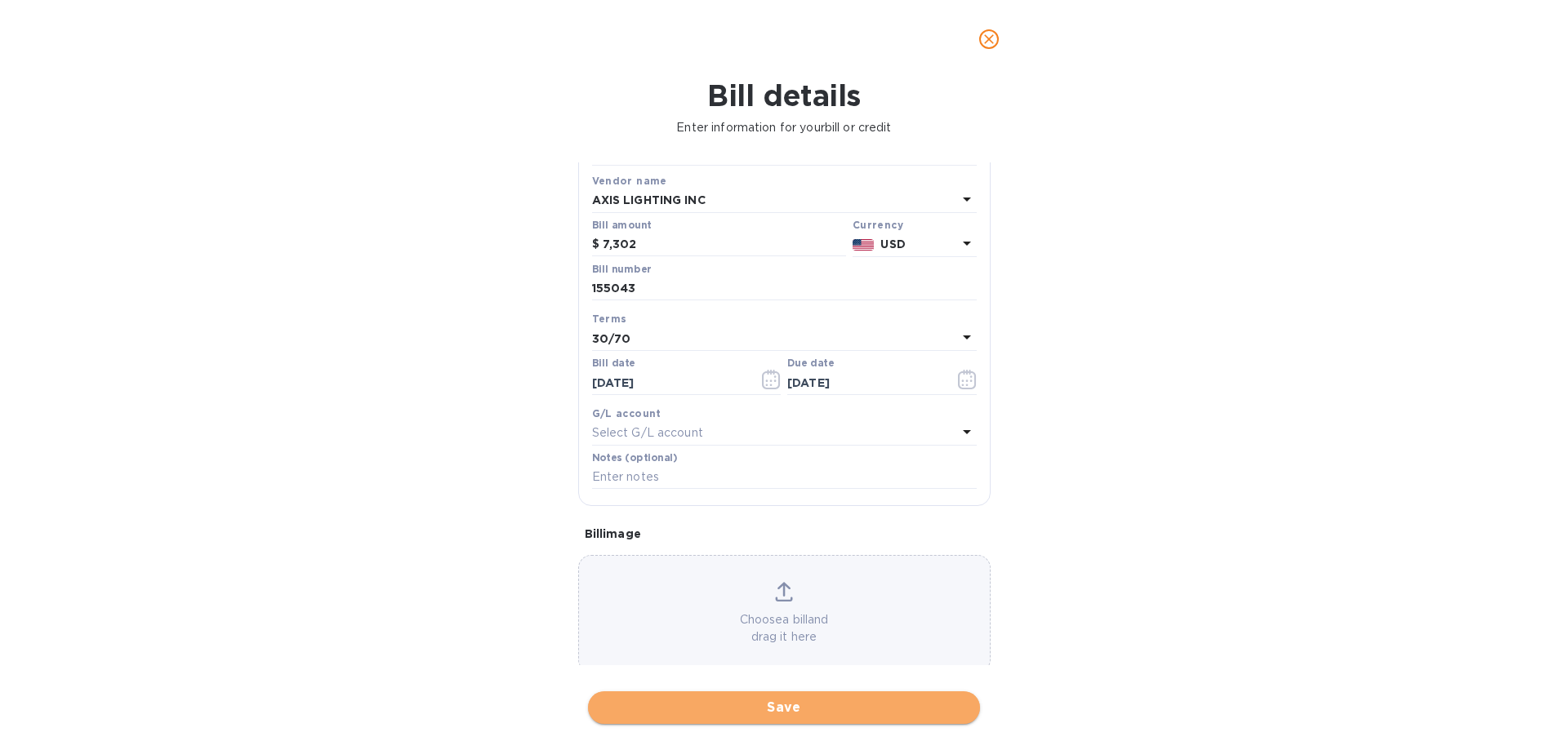
click at [802, 707] on span "Save" at bounding box center [783, 708] width 366 height 20
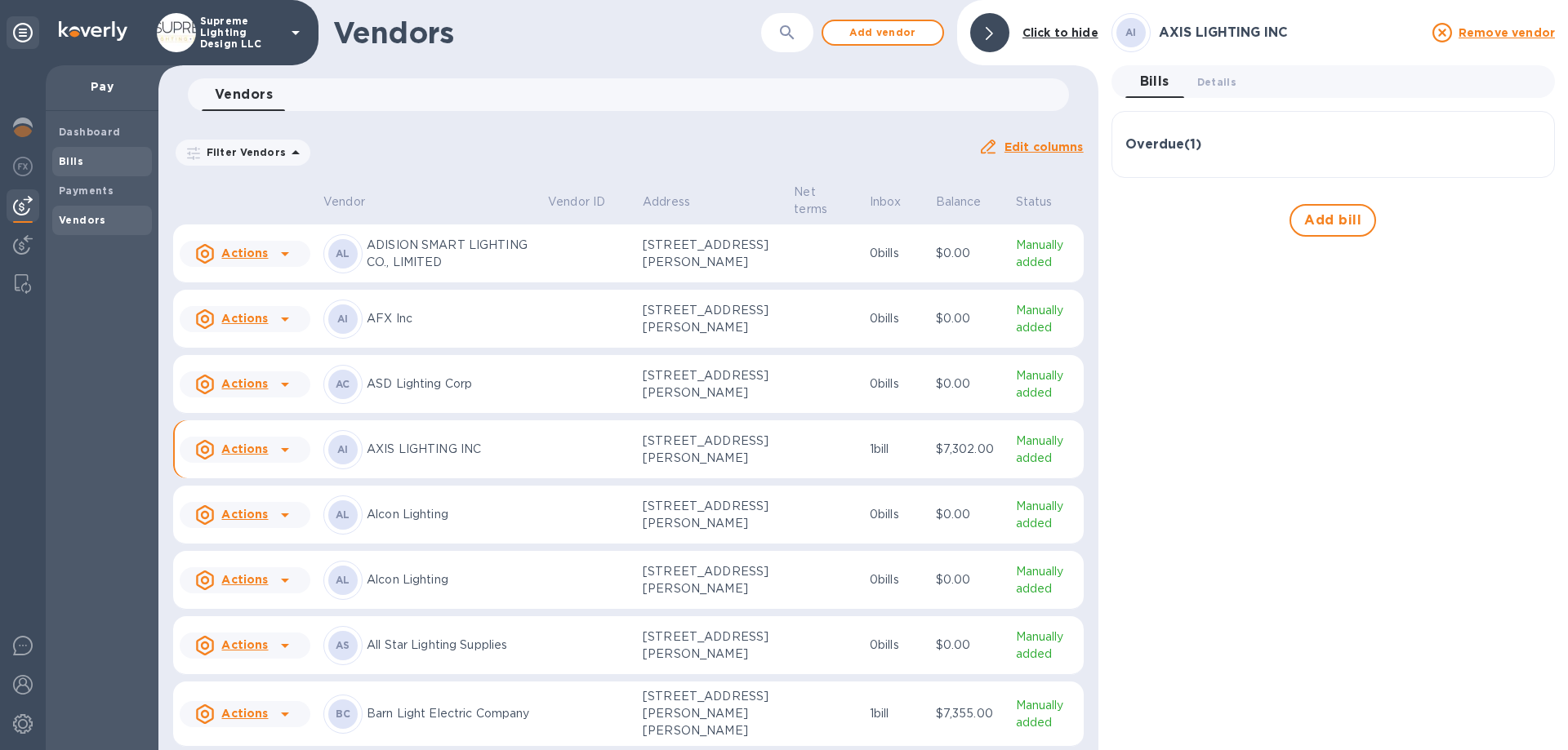
click at [94, 166] on span "Bills" at bounding box center [103, 162] width 87 height 17
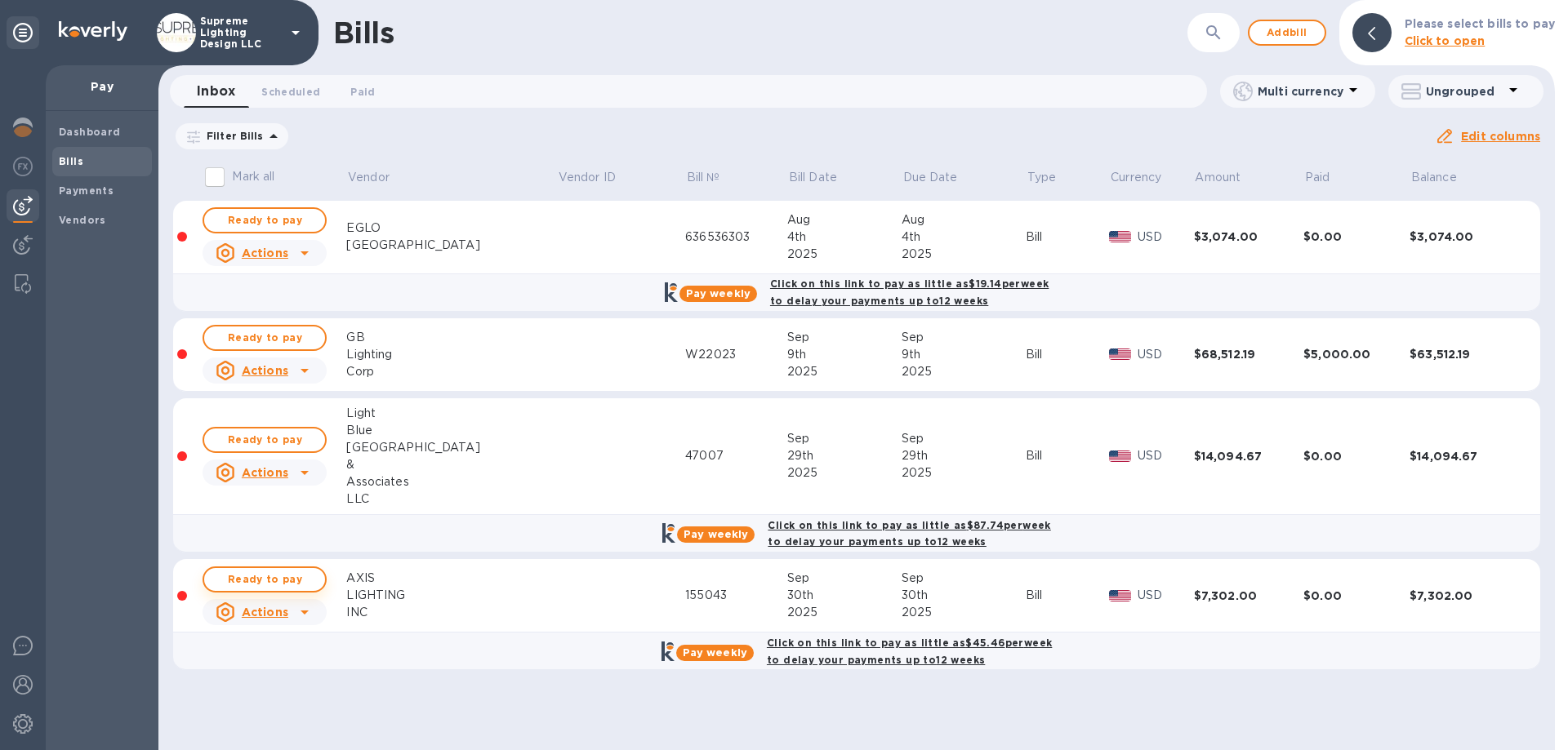
click at [277, 579] on span "Ready to pay" at bounding box center [264, 580] width 95 height 20
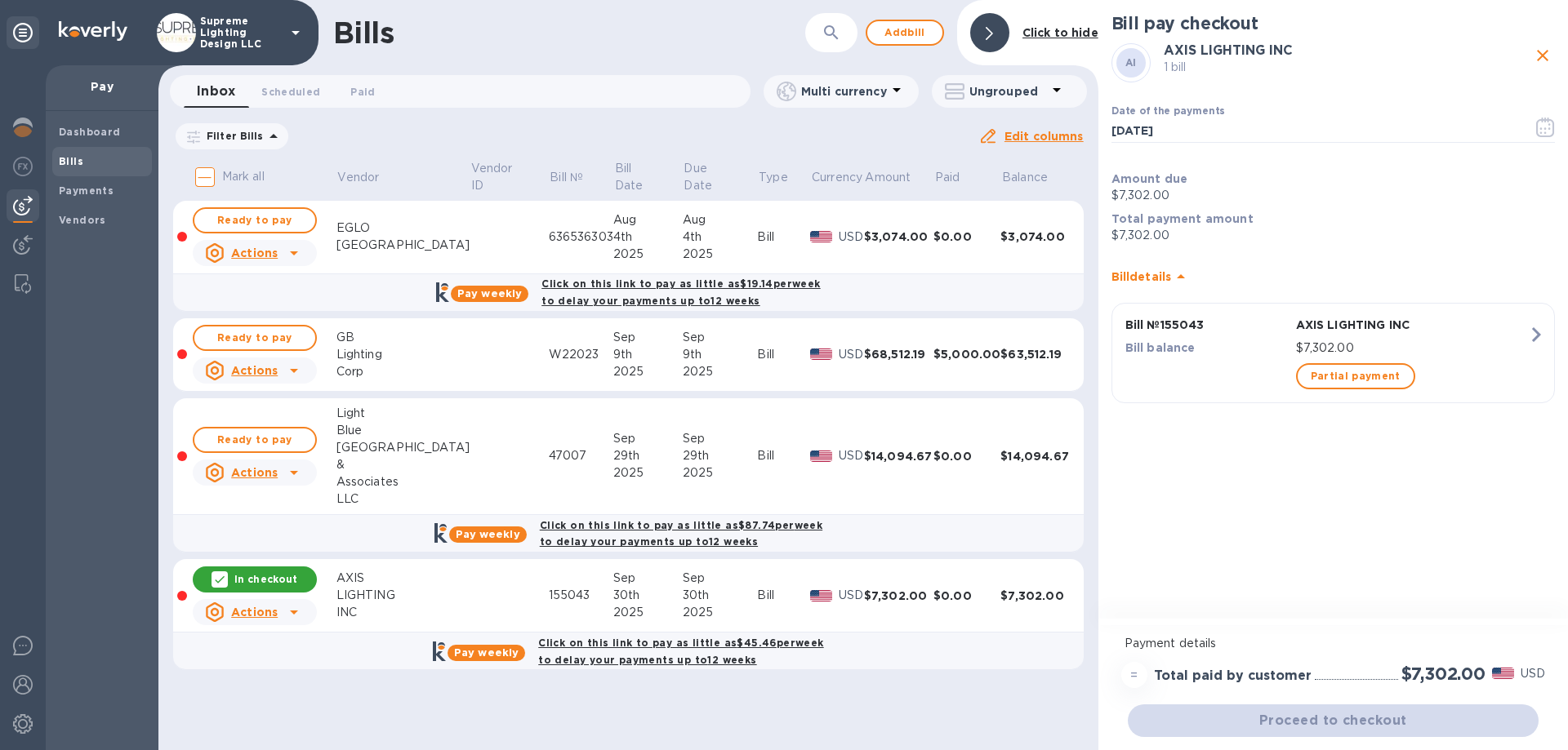
click at [1323, 576] on div "Bill pay checkout AI AXIS LIGHTING INC 1 bill Date of the payments [DATE] ​ Amo…" at bounding box center [1333, 310] width 469 height 622
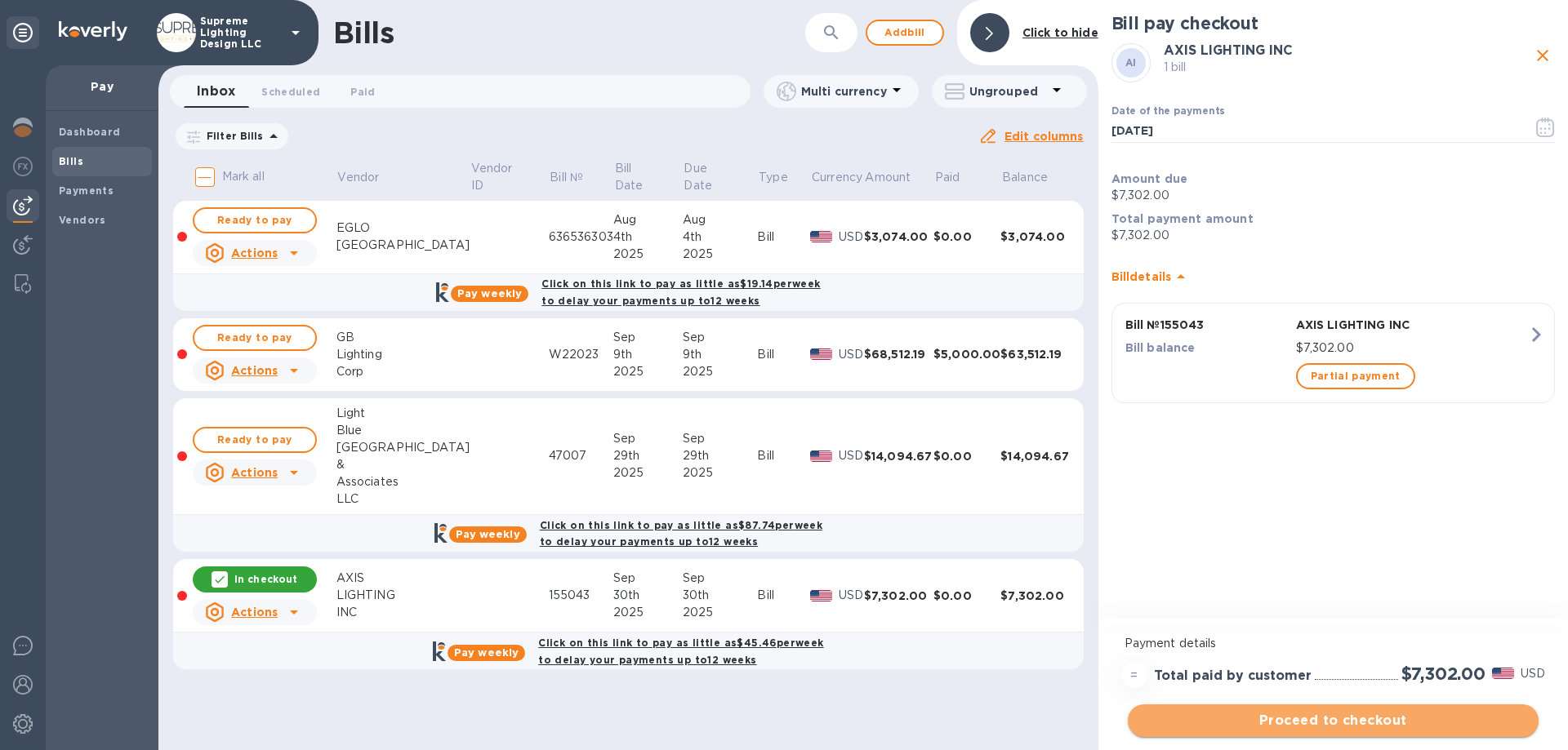
click at [1341, 714] on span "Proceed to checkout" at bounding box center [1333, 720] width 385 height 20
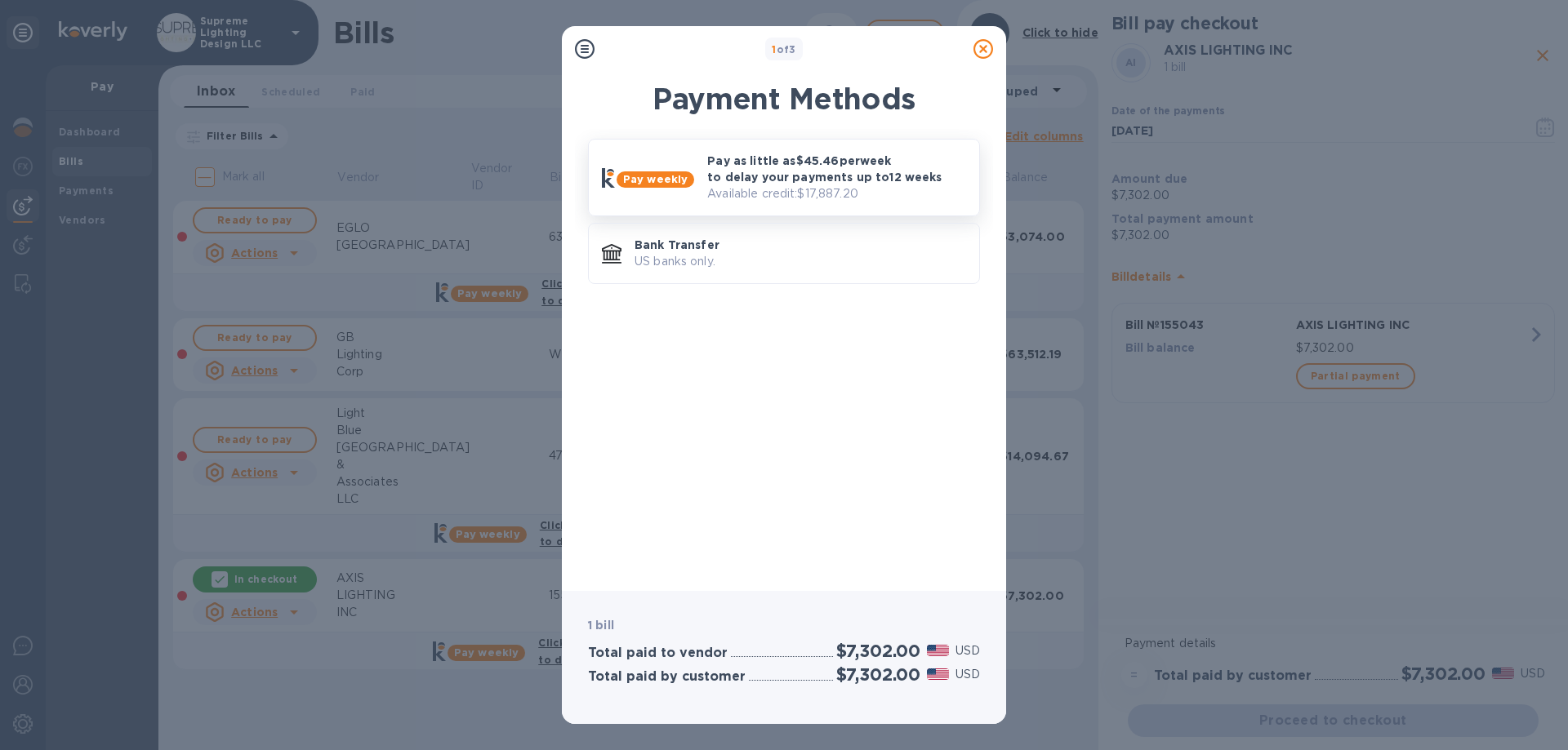
click at [832, 193] on p "Available credit: $17,887.20" at bounding box center [836, 193] width 258 height 17
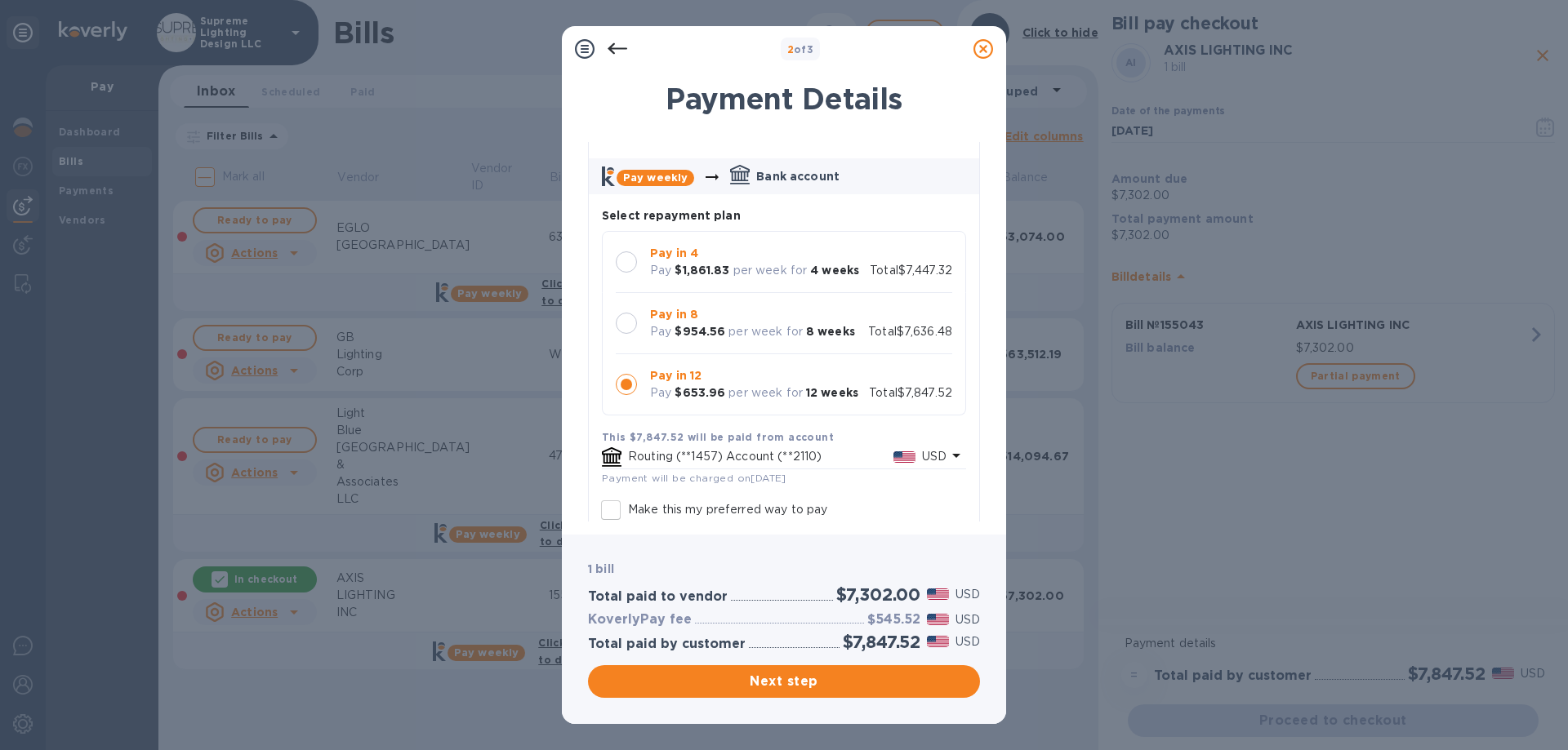
scroll to position [82, 0]
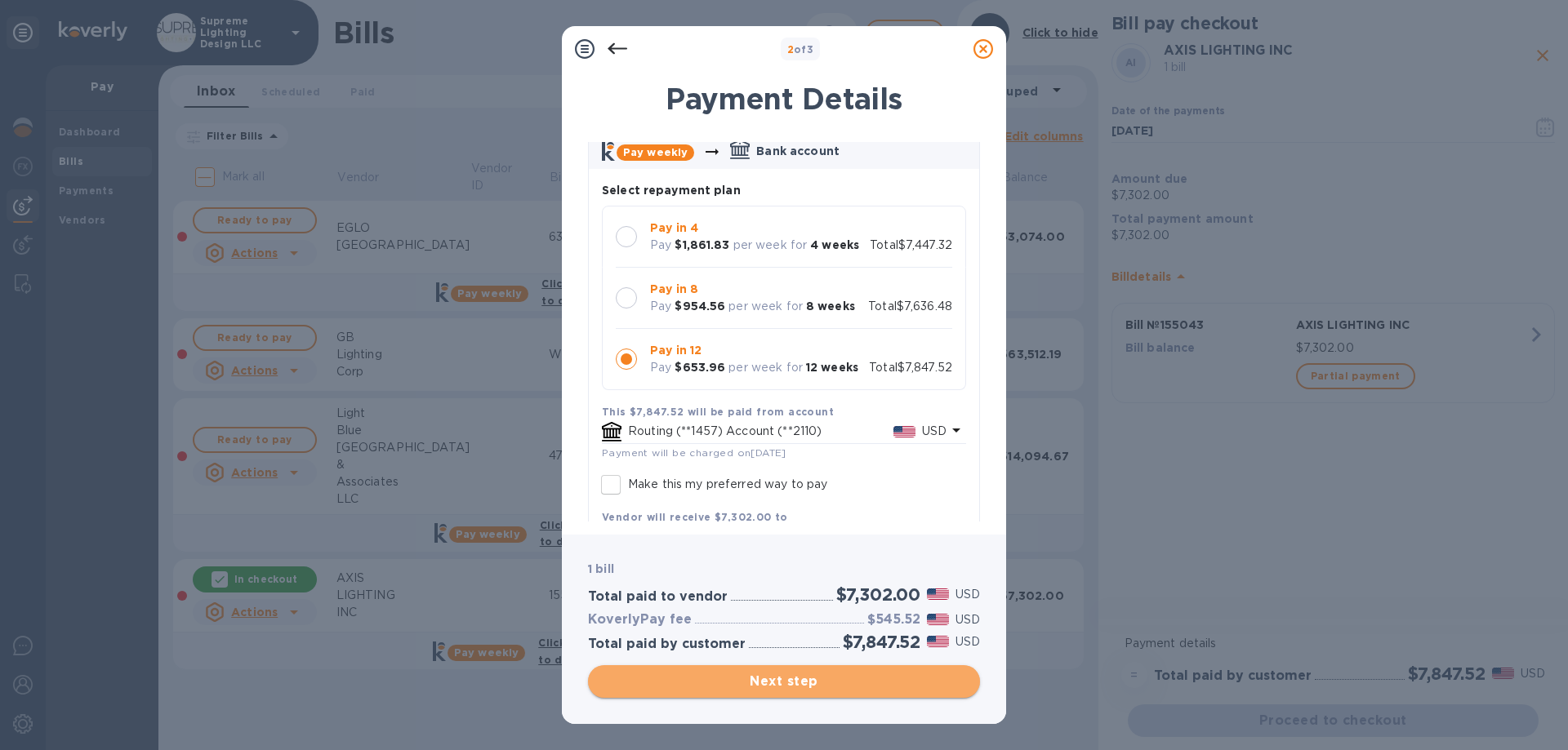
click at [865, 685] on span "Next step" at bounding box center [783, 681] width 366 height 20
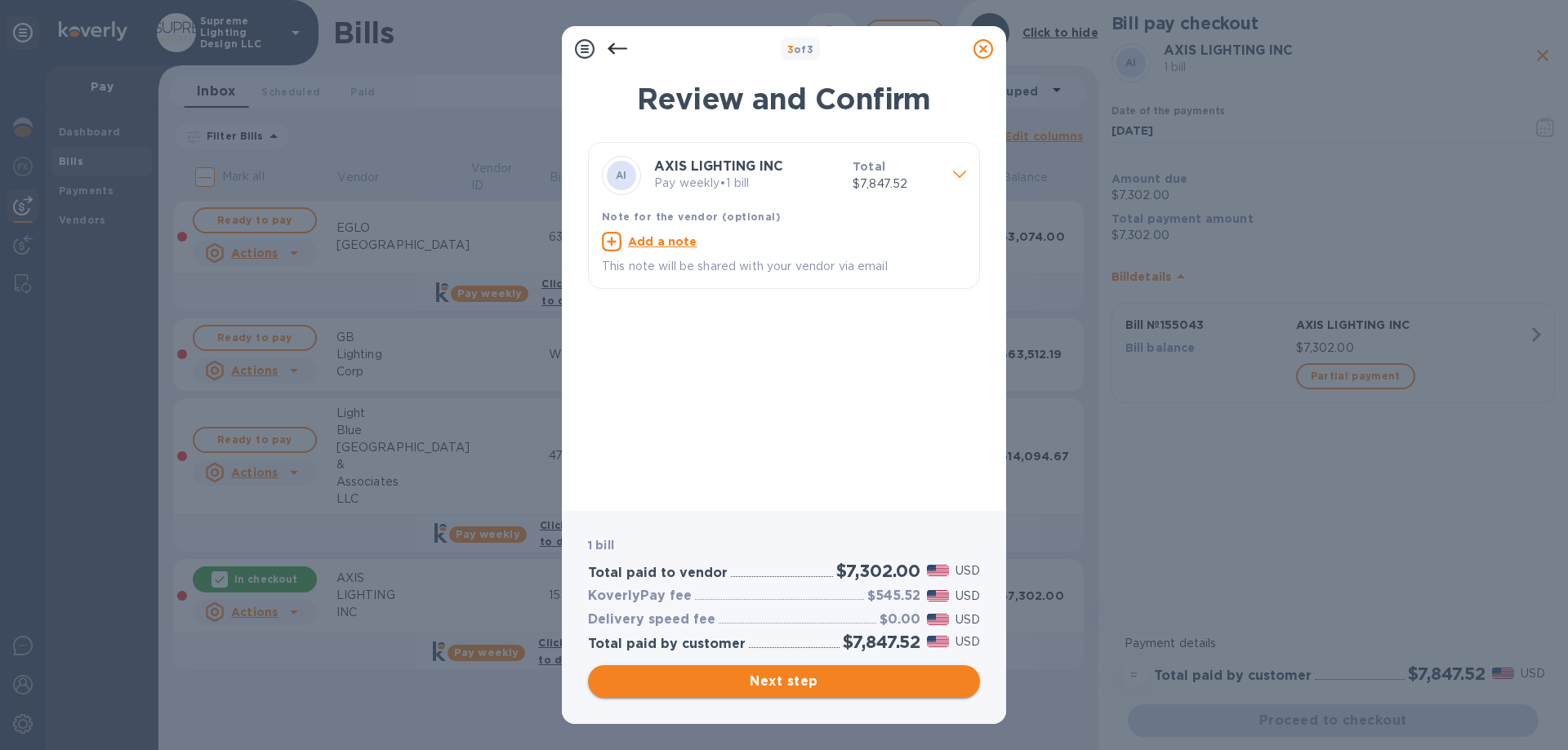
click at [865, 685] on span "Next step" at bounding box center [783, 681] width 366 height 20
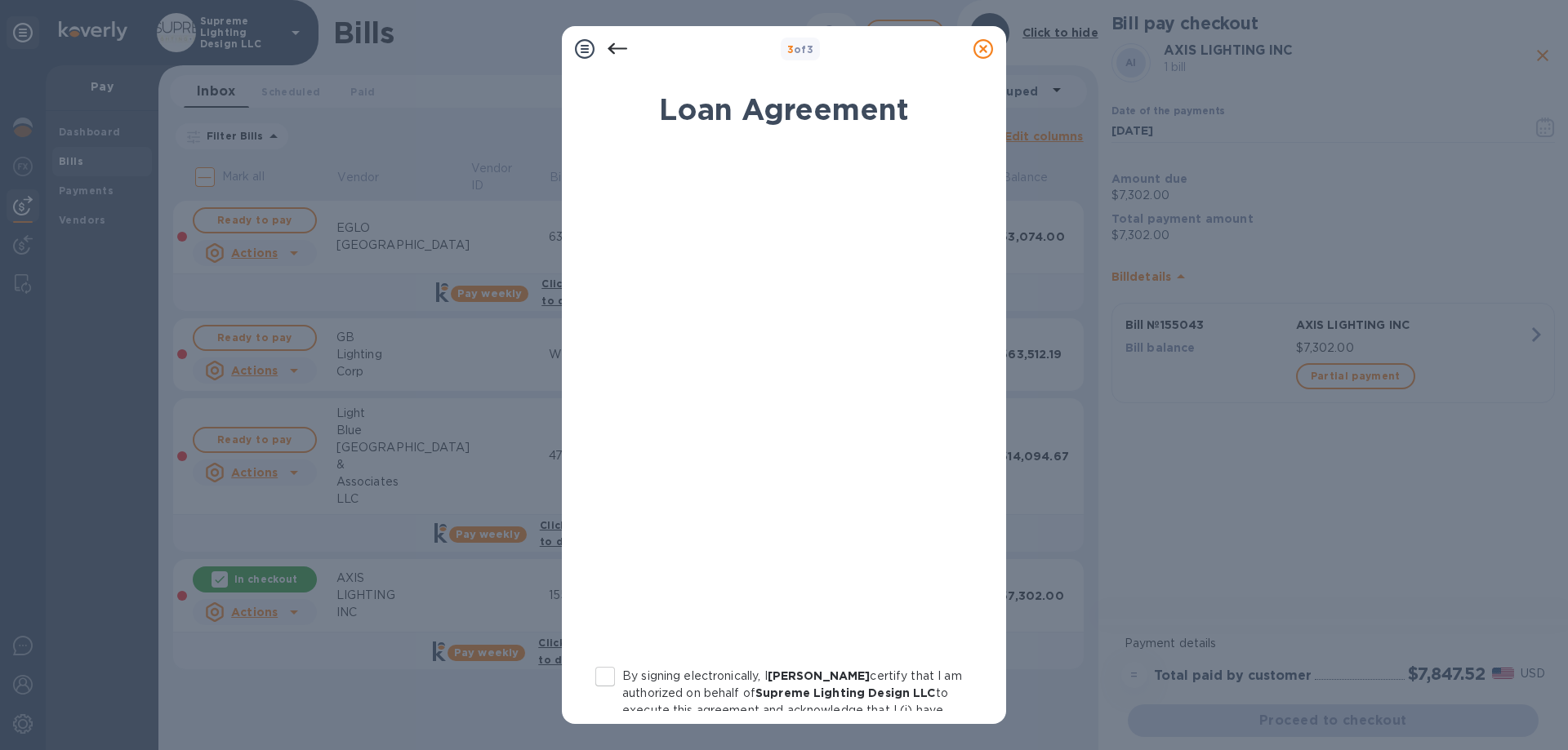
click at [600, 674] on input "By signing electronically, I [PERSON_NAME] certify that I am authorized on beha…" at bounding box center [605, 676] width 35 height 34
checkbox input "true"
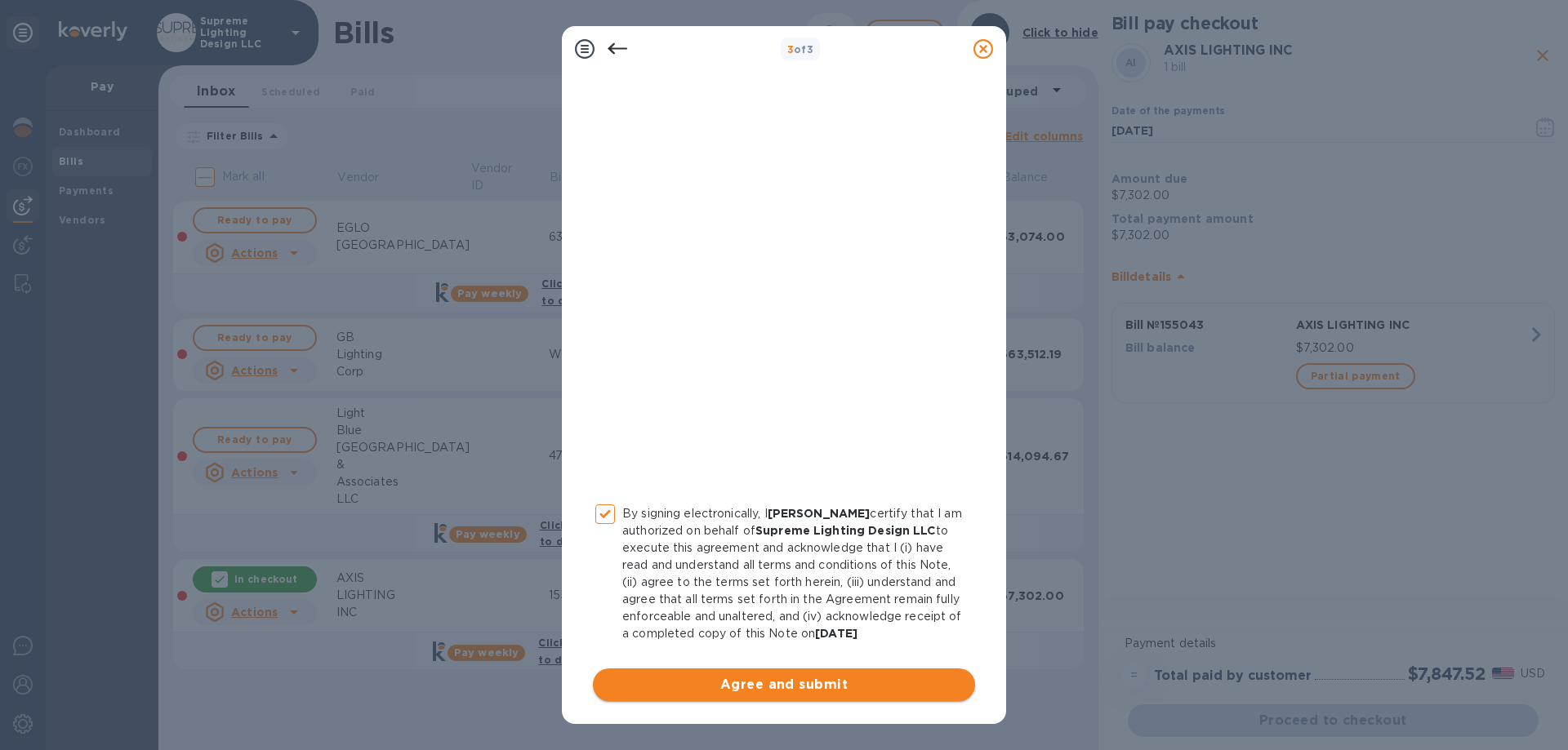
click at [800, 690] on span "Agree and submit" at bounding box center [783, 685] width 356 height 20
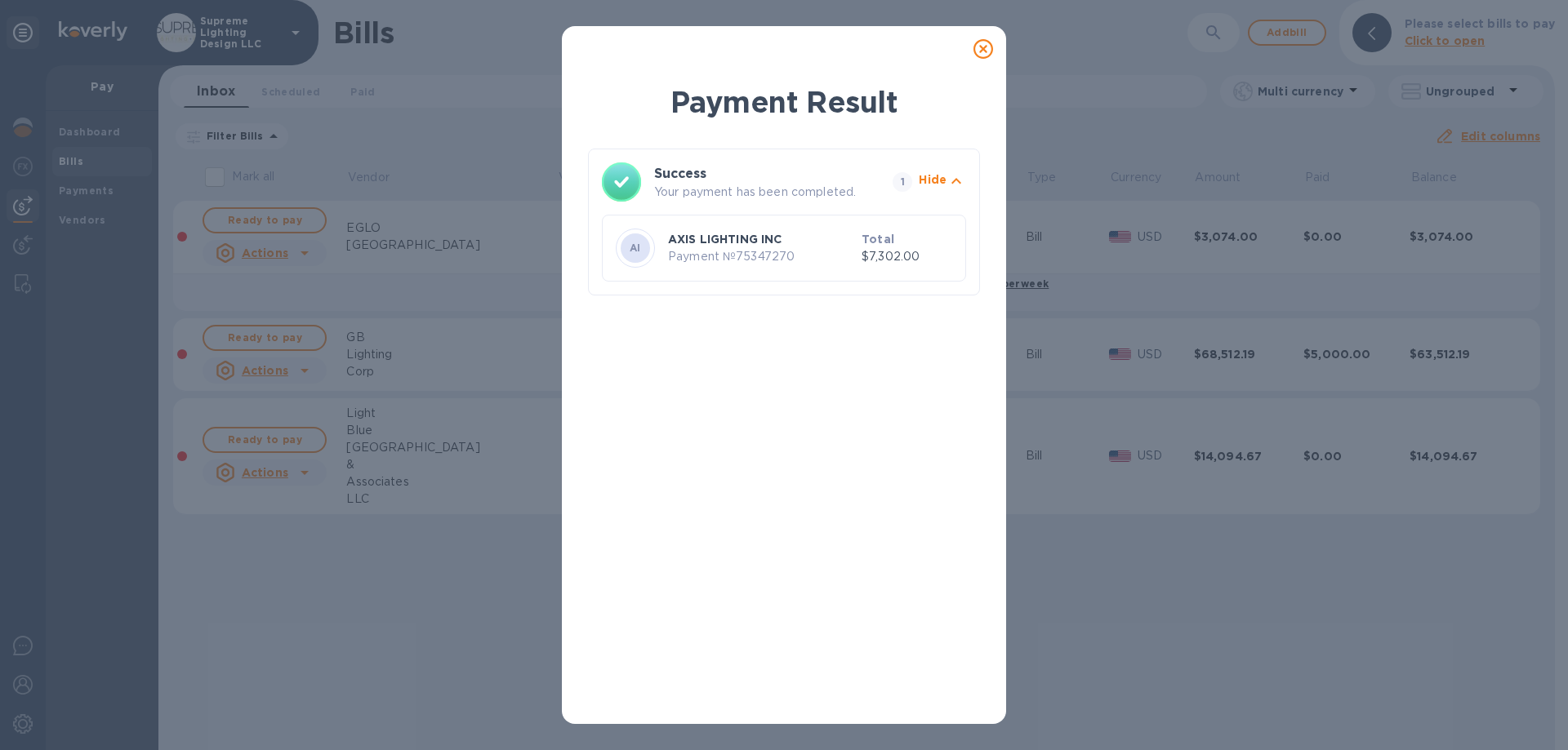
click at [983, 49] on icon at bounding box center [983, 49] width 20 height 20
